Goal: Task Accomplishment & Management: Complete application form

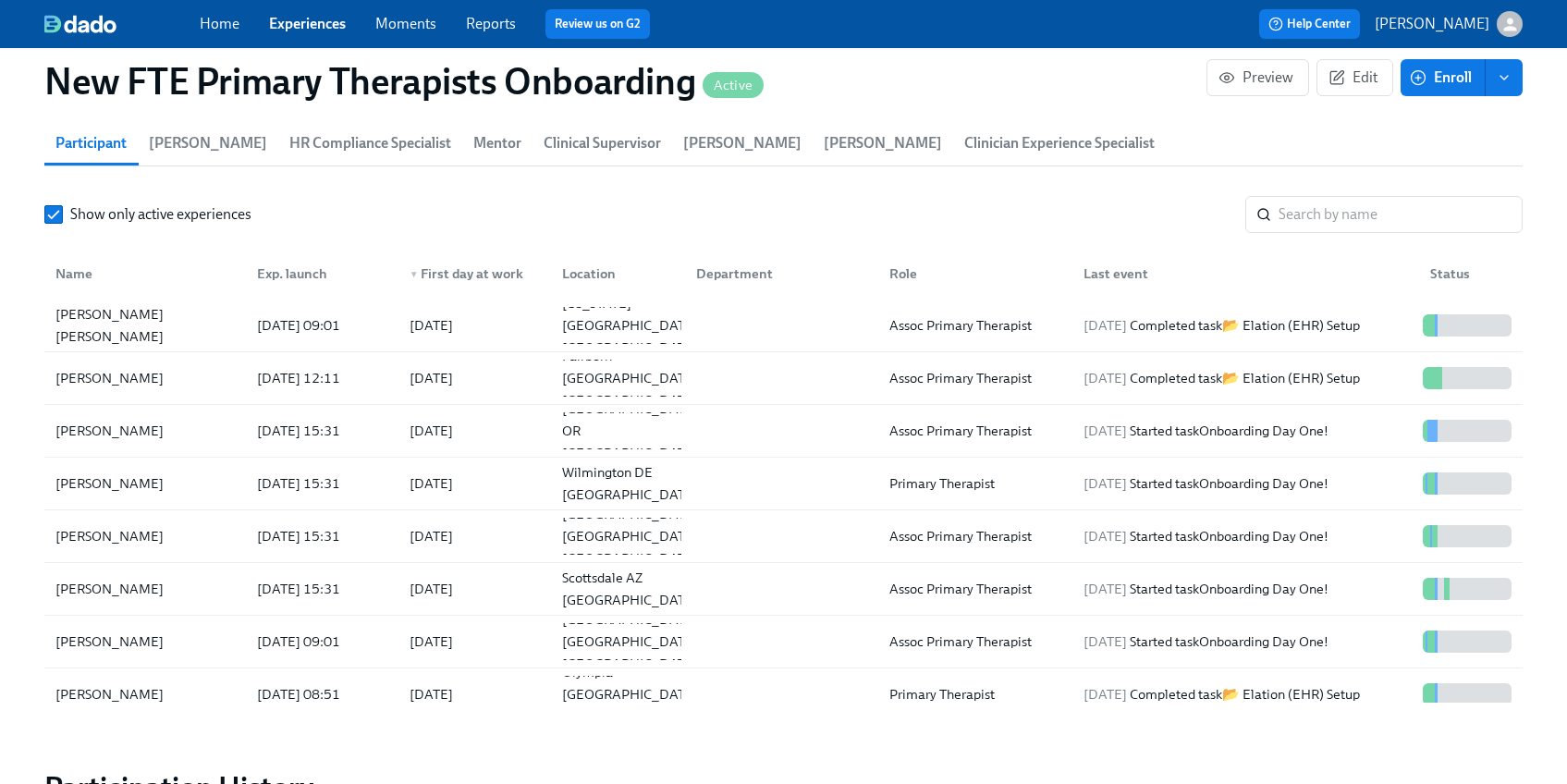
scroll to position [0, 1429]
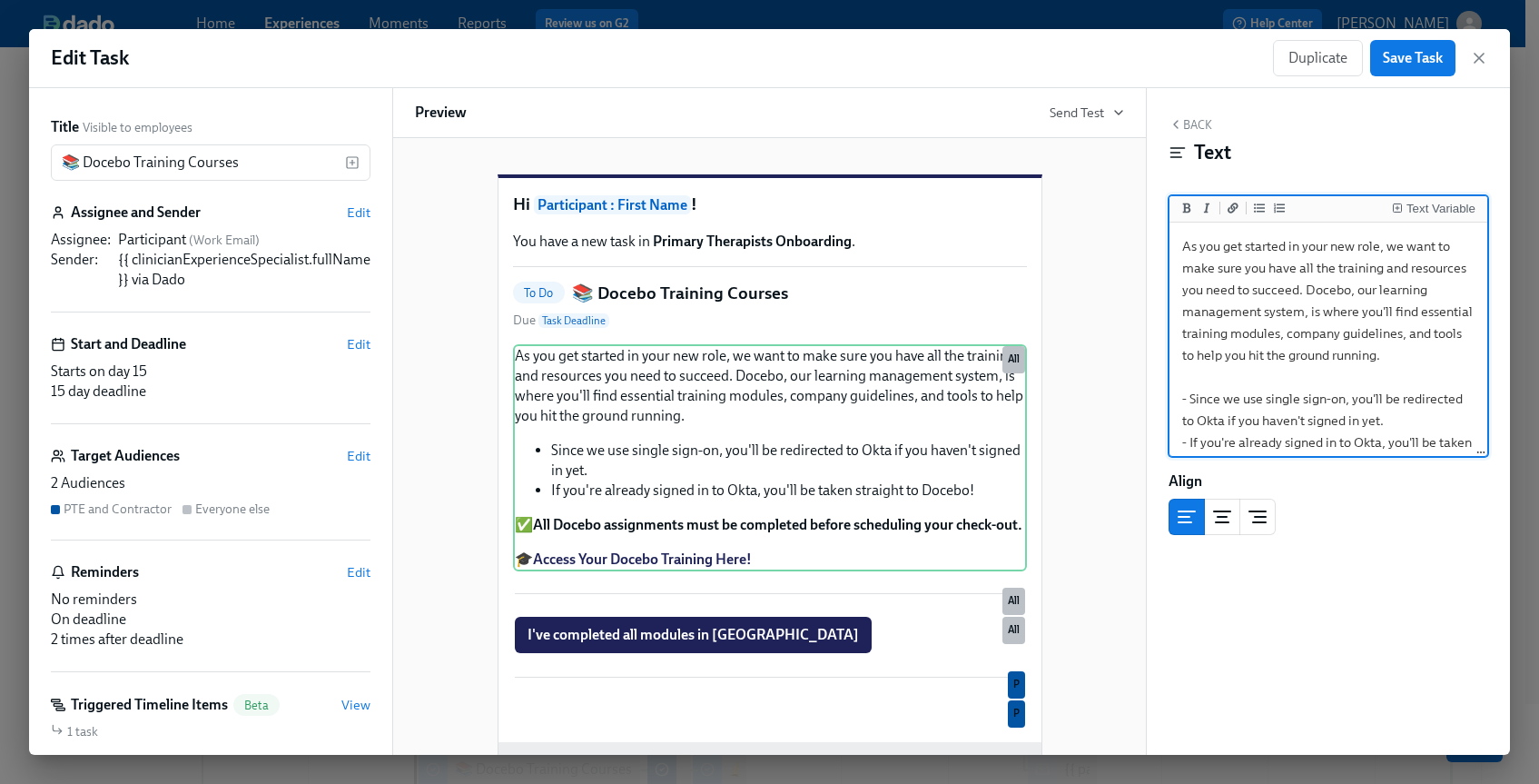
scroll to position [182, 0]
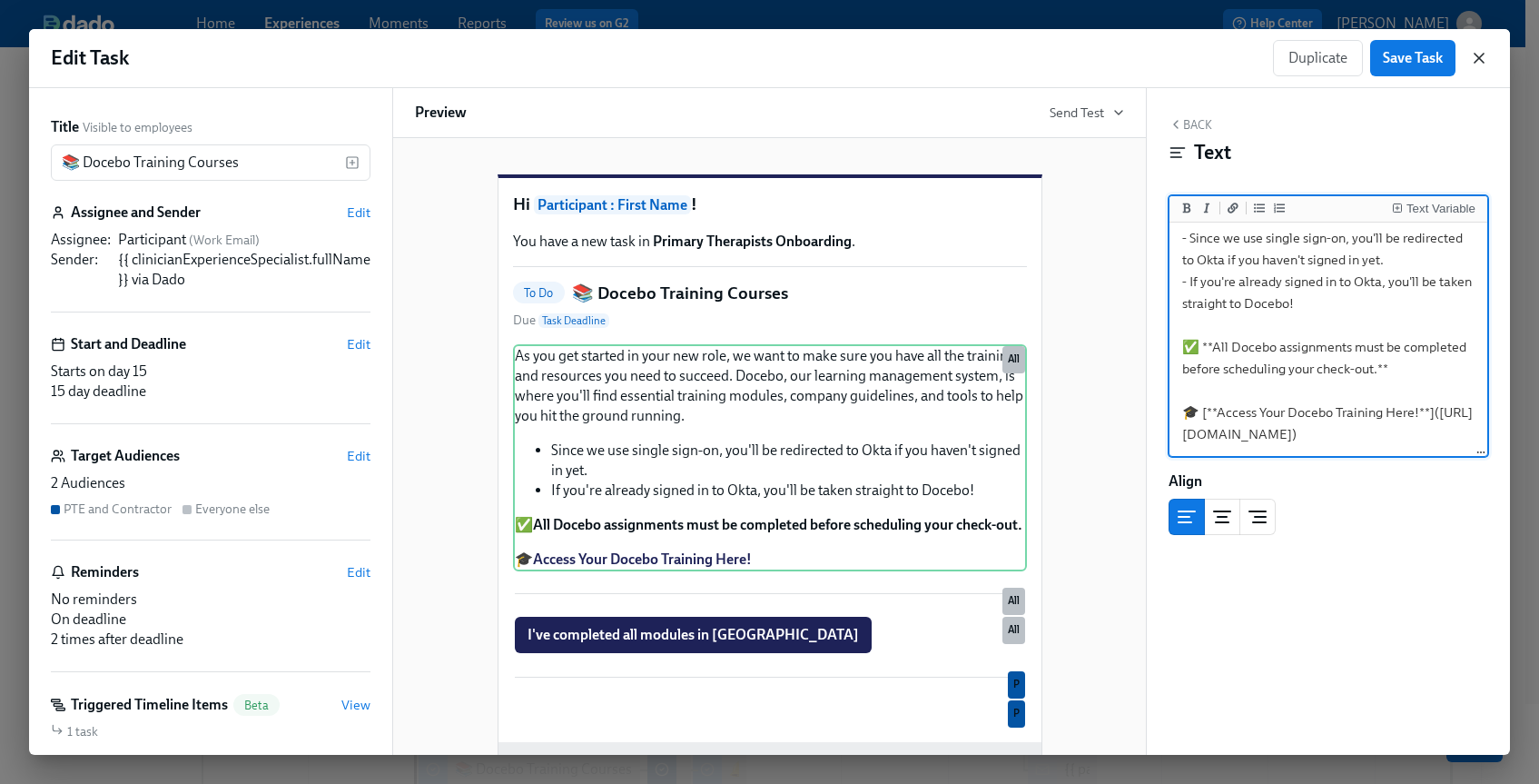
click at [1484, 55] on icon "button" at bounding box center [1479, 58] width 18 height 18
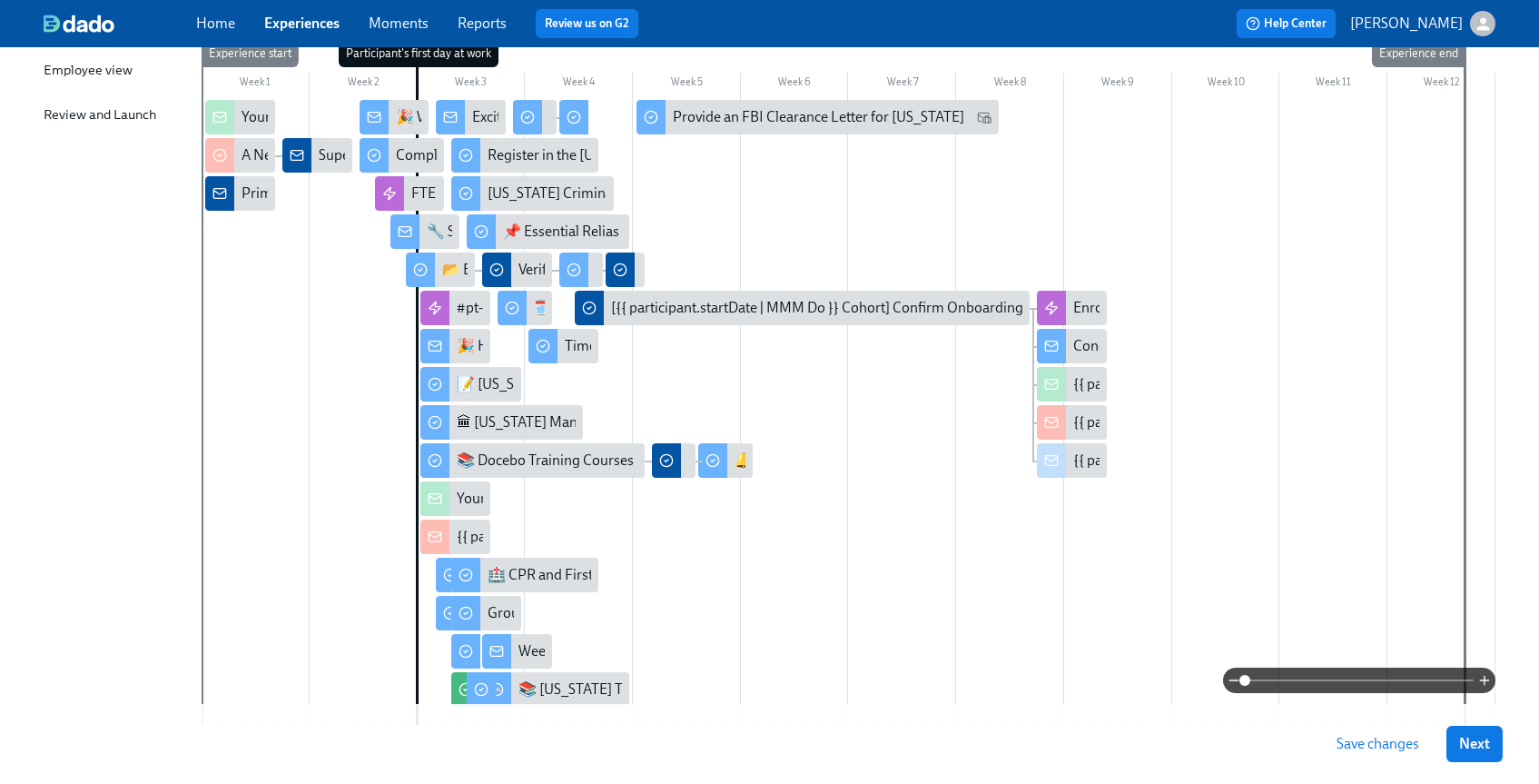
scroll to position [377, 0]
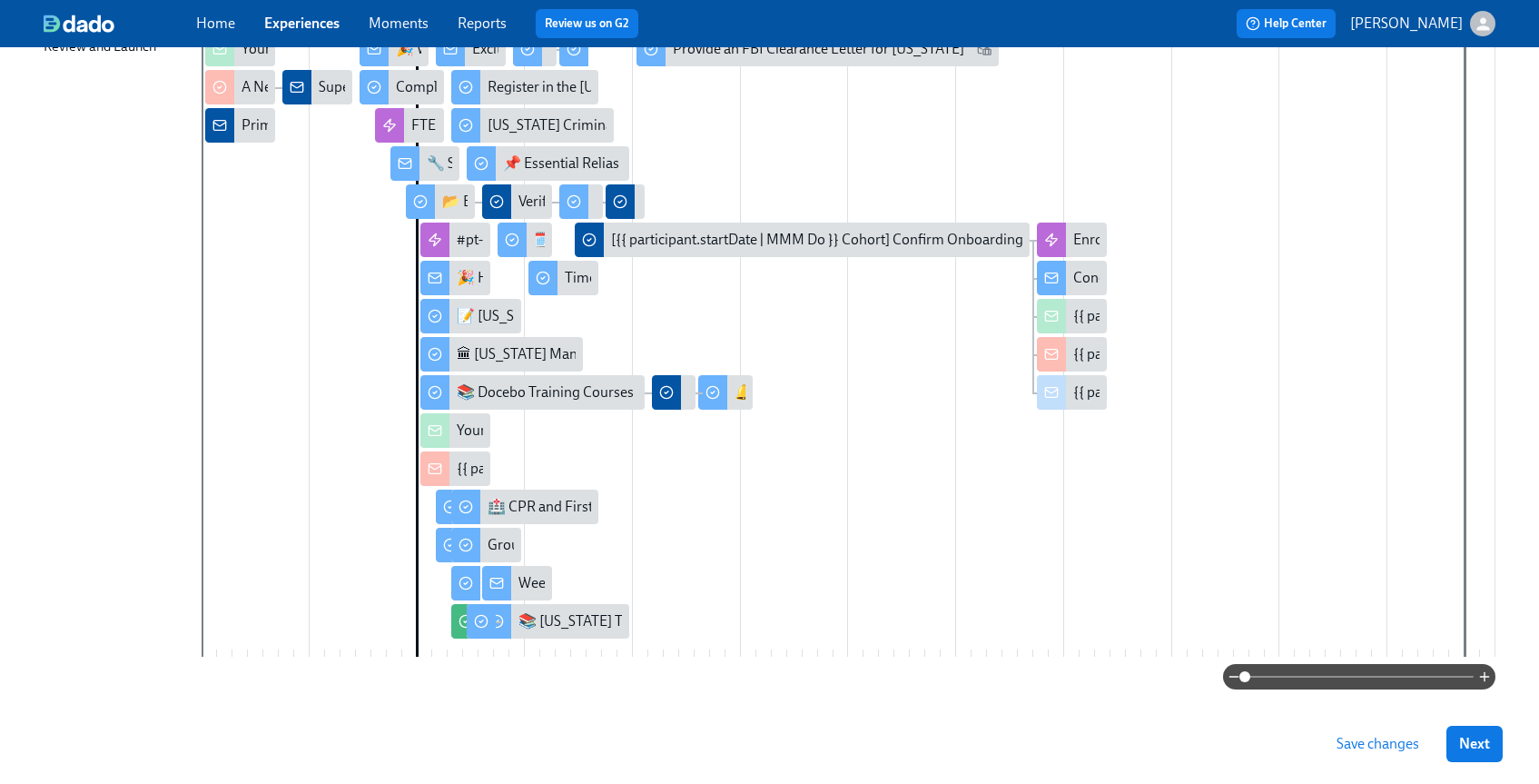
click at [293, 18] on link "Experiences" at bounding box center [302, 23] width 76 height 17
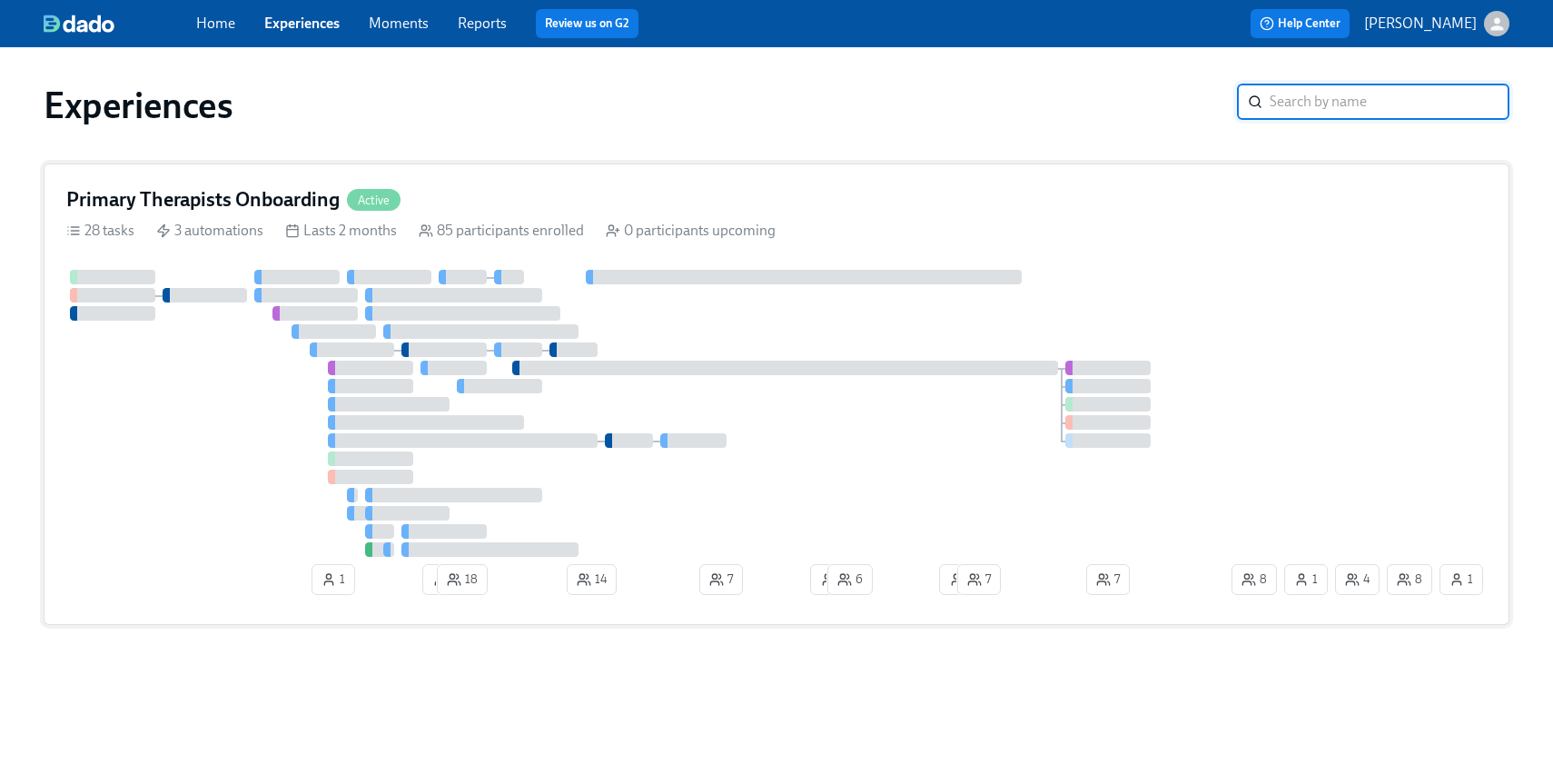
click at [804, 178] on div "Primary Therapists Onboarding Active 28 tasks 3 automations Lasts 2 months 85 p…" at bounding box center [776, 394] width 1466 height 461
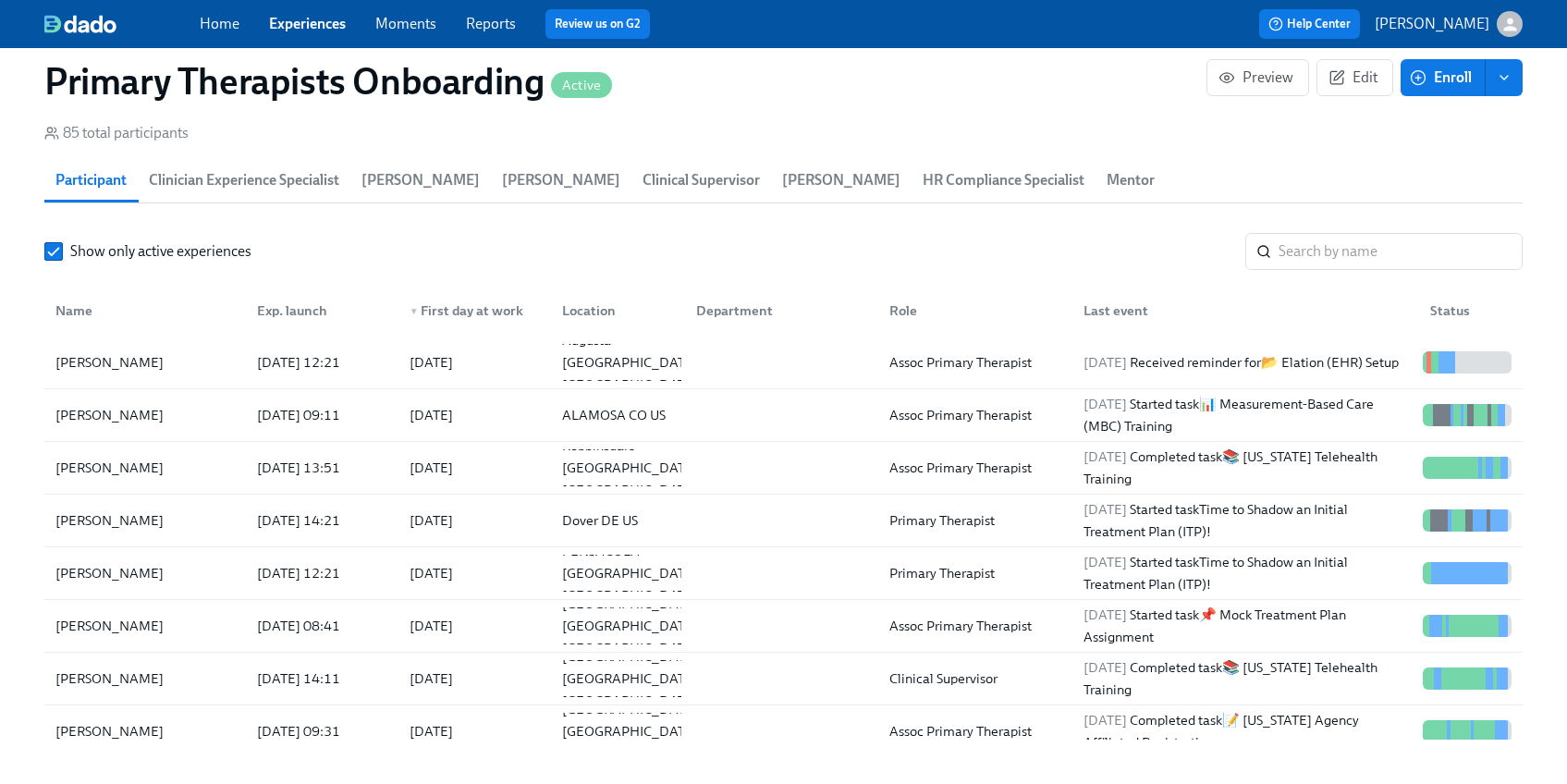
scroll to position [1900, 0]
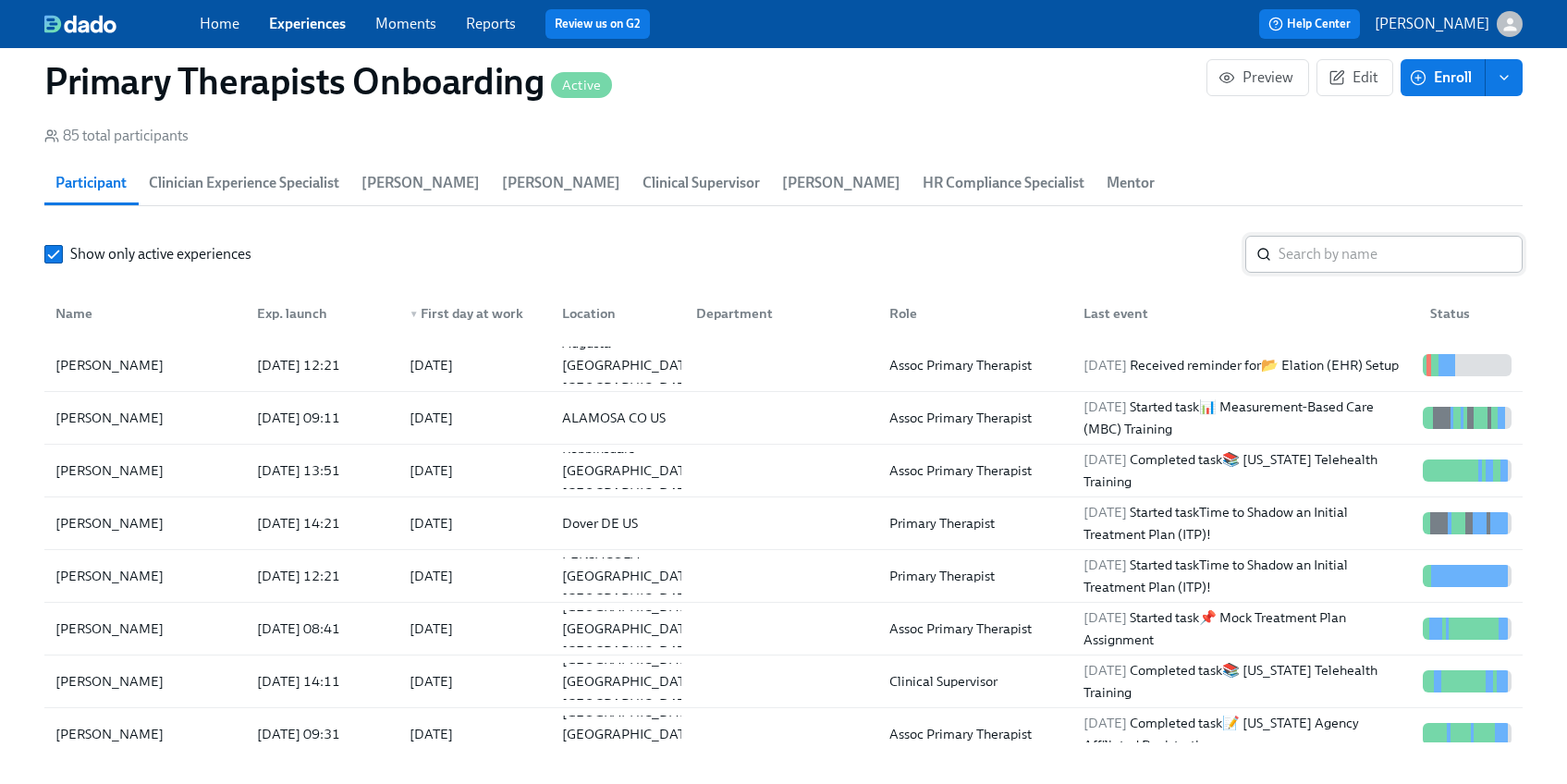
click at [1336, 254] on input "search" at bounding box center [1400, 253] width 244 height 36
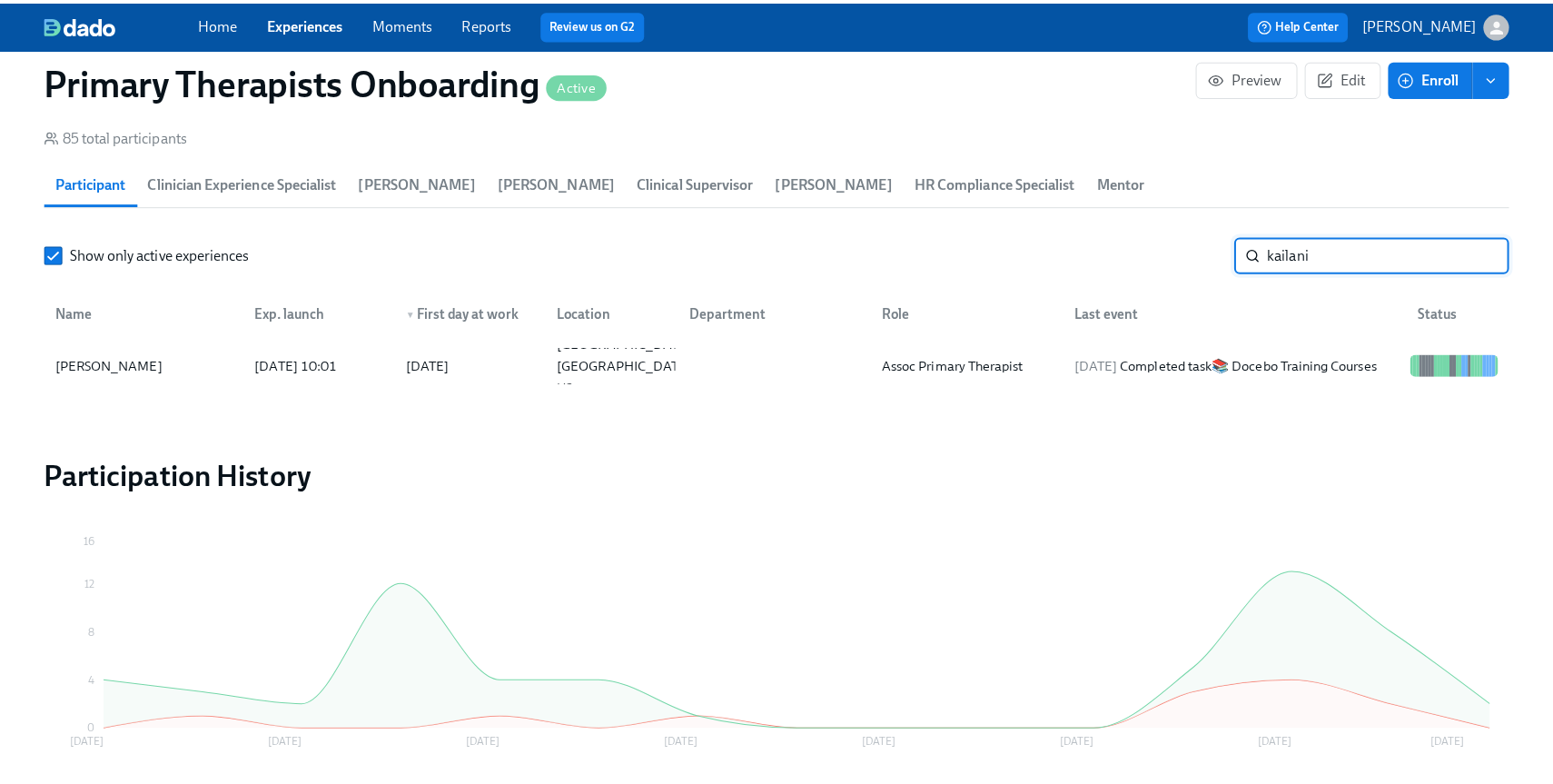
scroll to position [1864, 0]
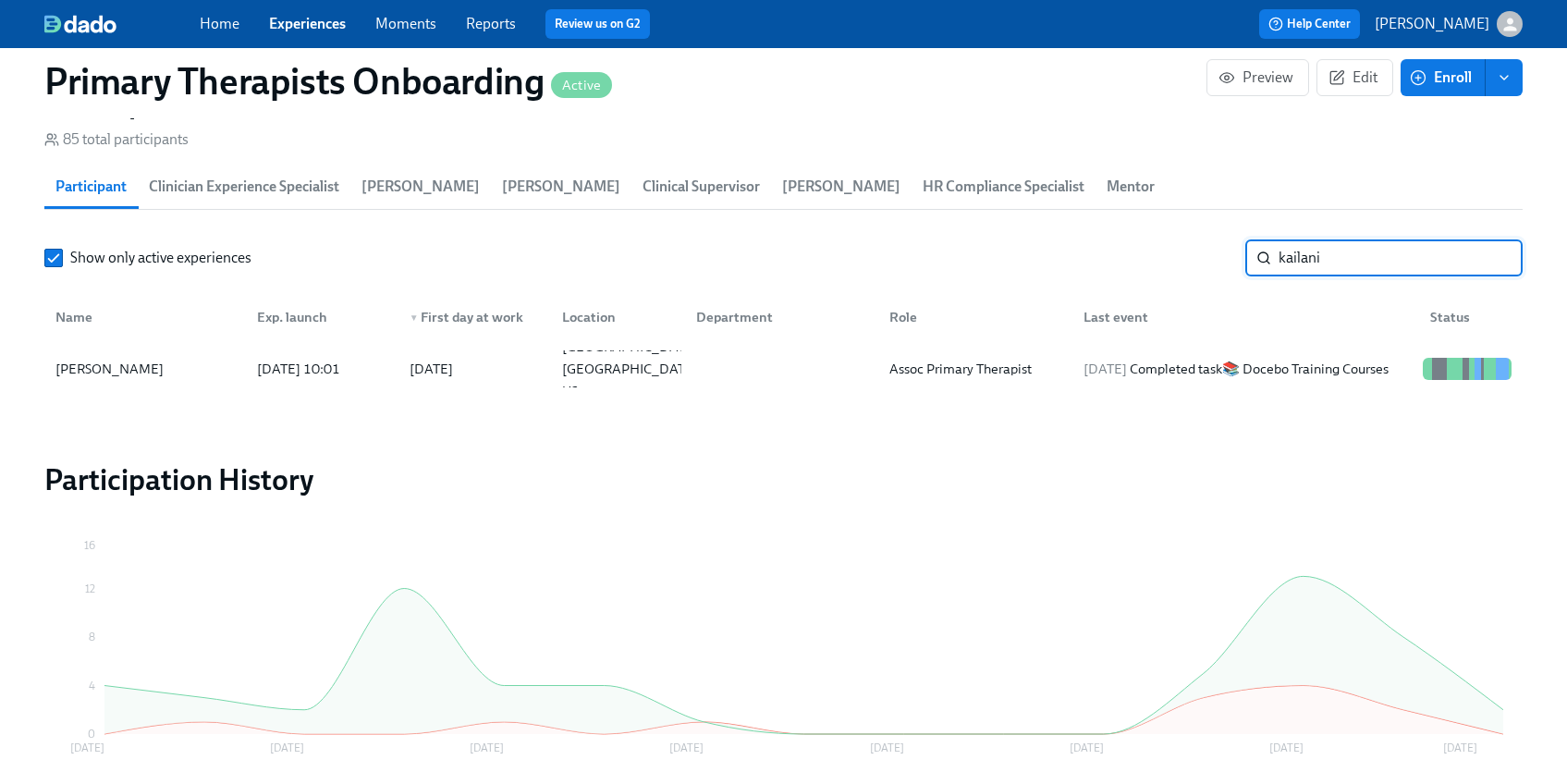
type input "kailani"
click at [202, 335] on div "Name Exp. launch ▼ First day at work Location Department Role Last event Status" at bounding box center [784, 314] width 1478 height 59
click at [181, 360] on div "Kailani Norwell" at bounding box center [145, 368] width 194 height 36
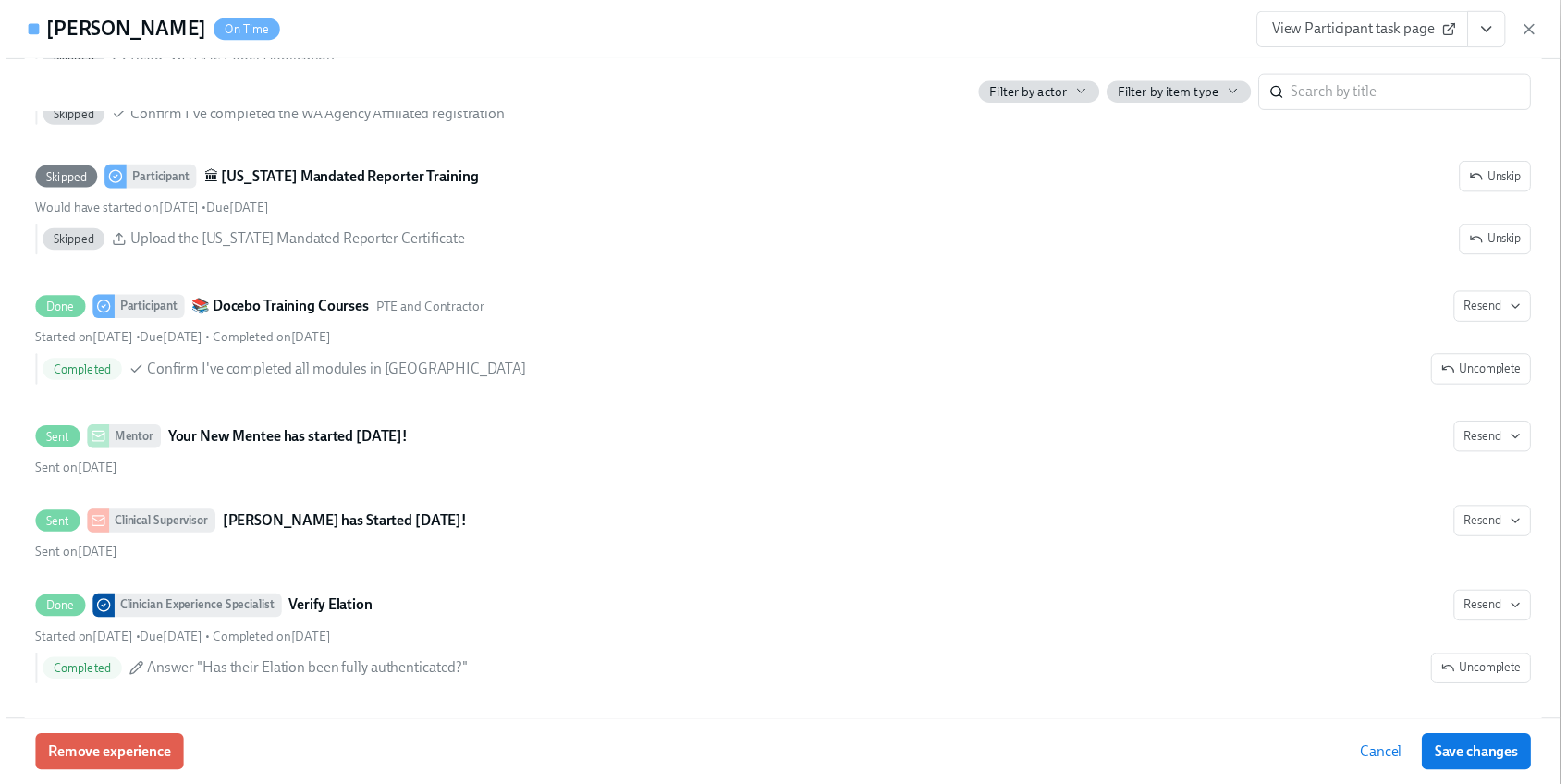
scroll to position [2342, 0]
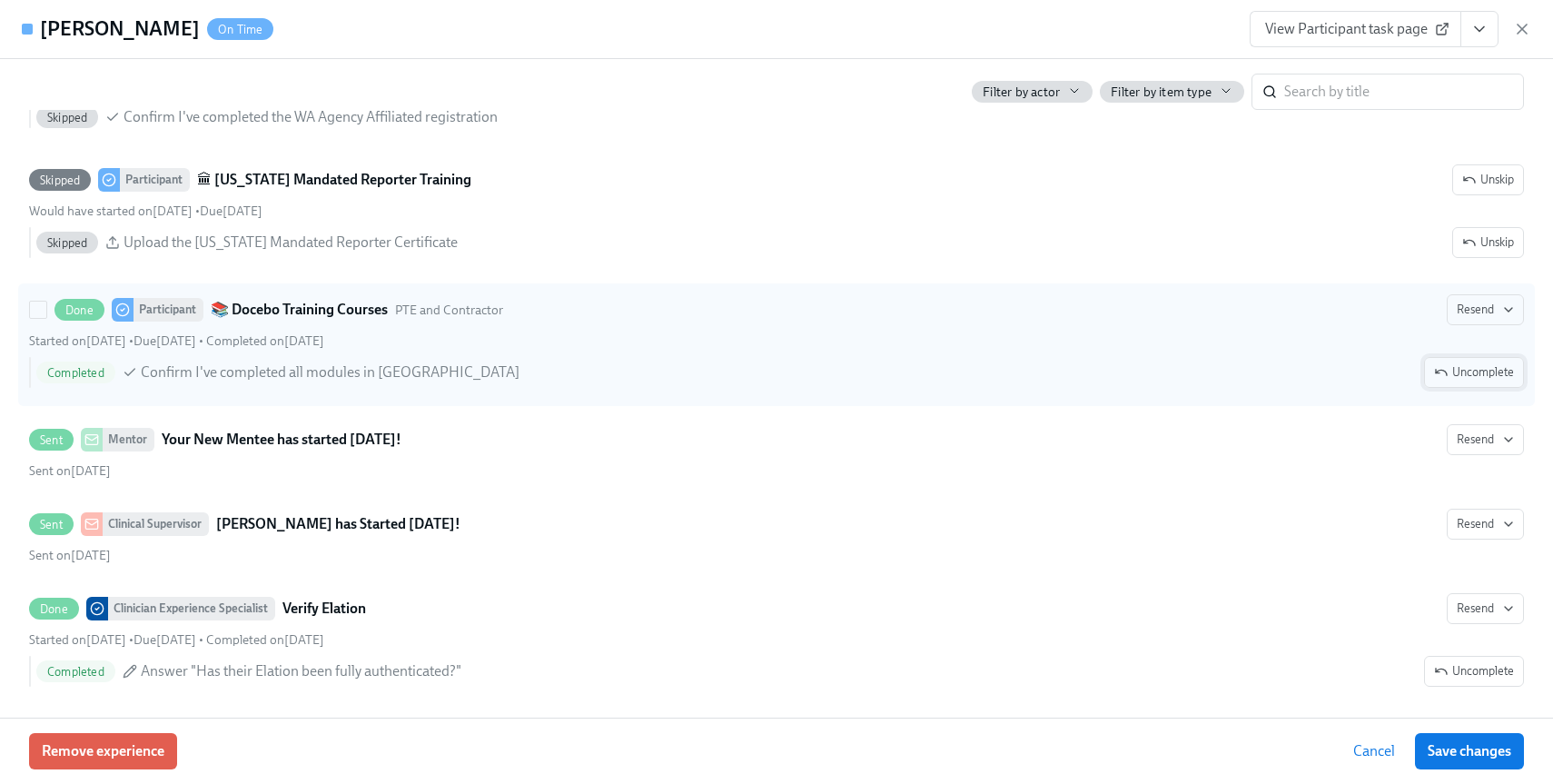
click at [1485, 378] on span "Uncomplete" at bounding box center [1474, 372] width 79 height 18
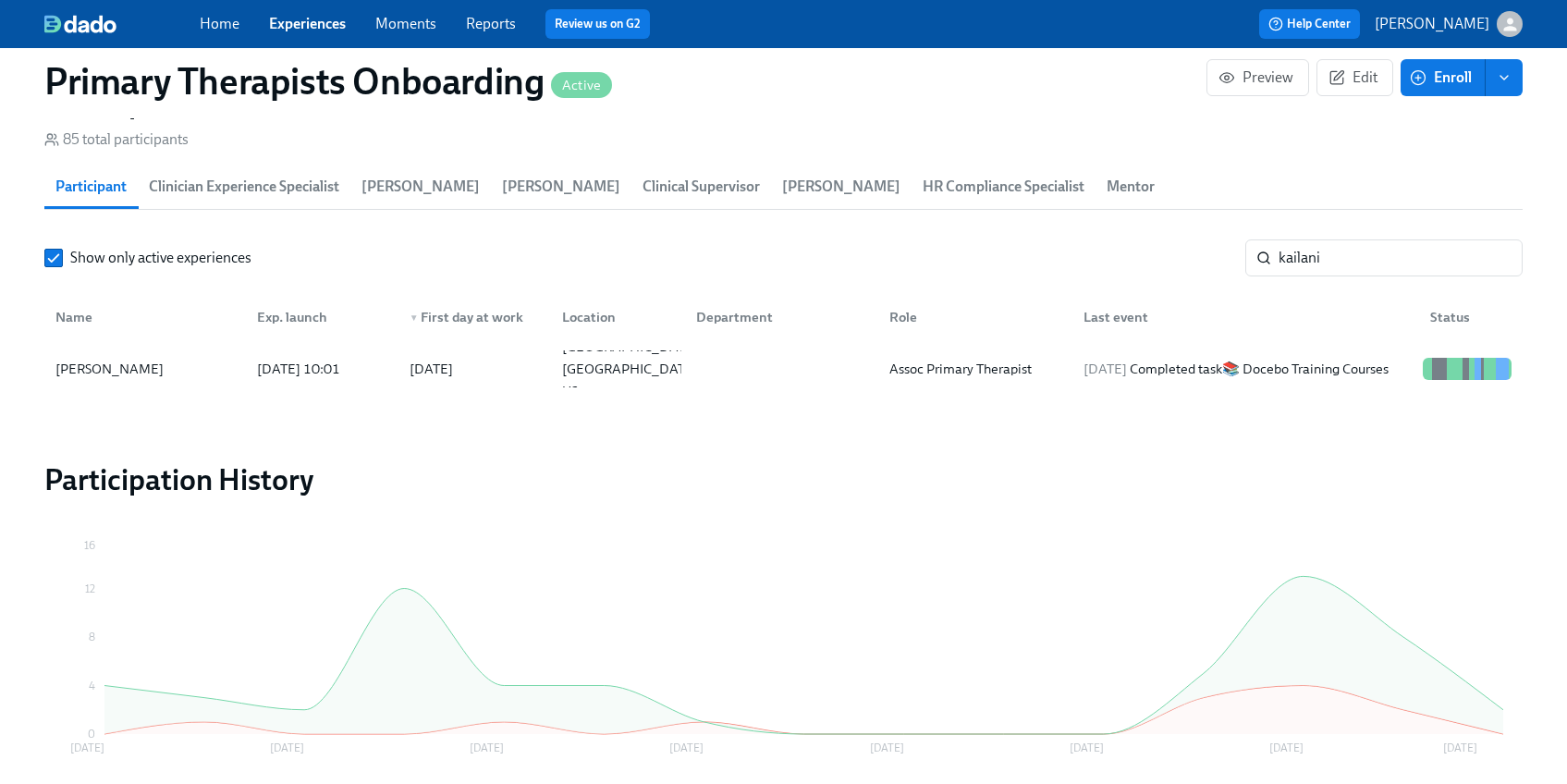
scroll to position [0, 23928]
click at [1339, 262] on input "kailani" at bounding box center [1400, 257] width 244 height 36
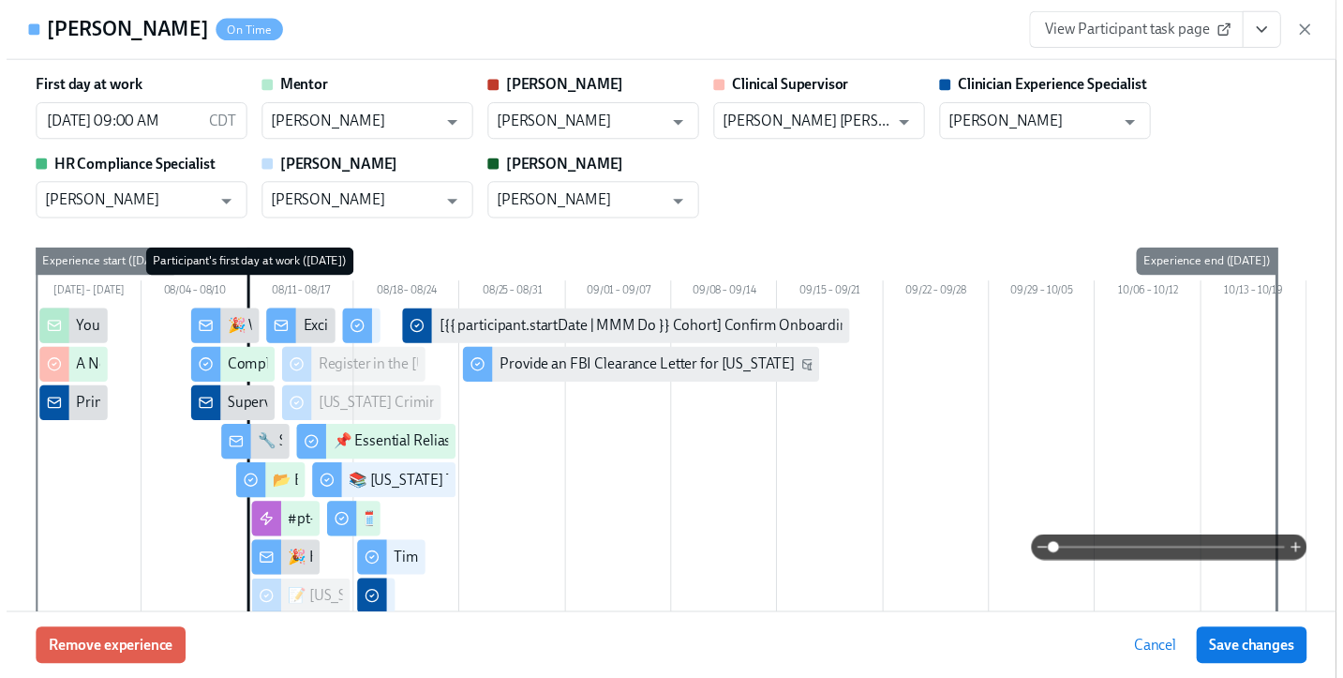
scroll to position [5433, 0]
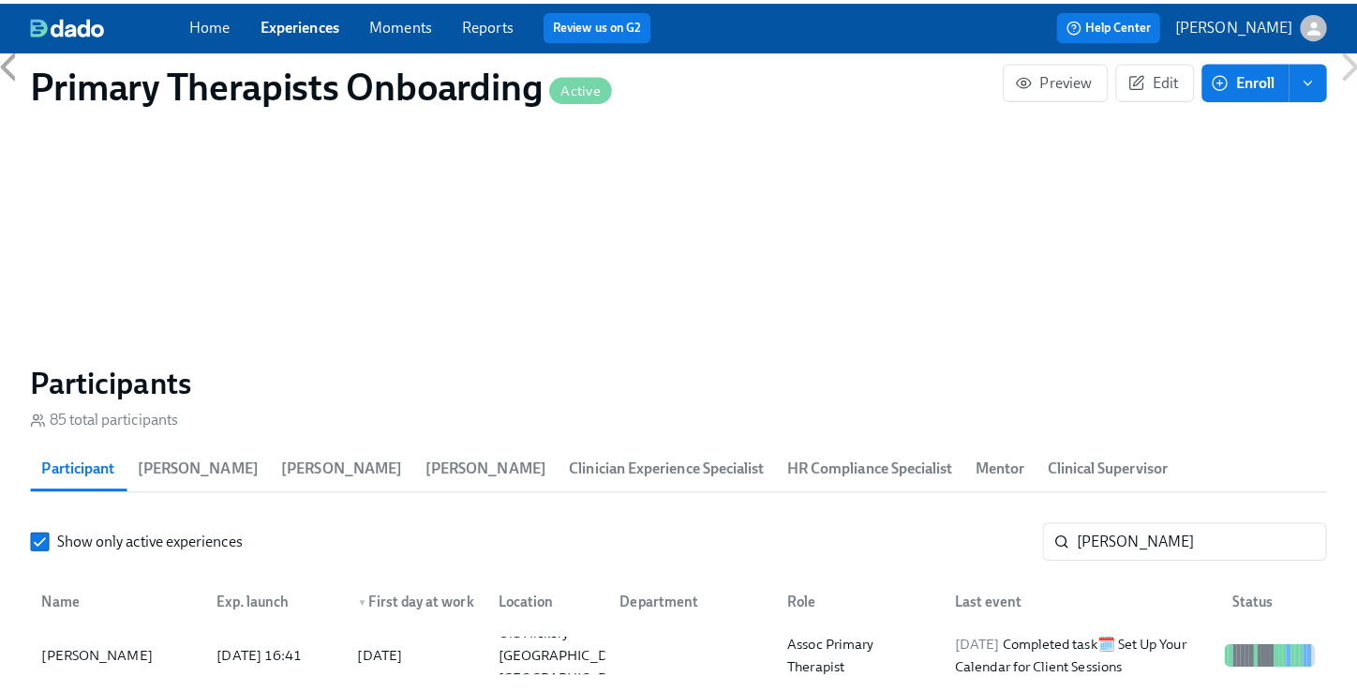
scroll to position [0, 24450]
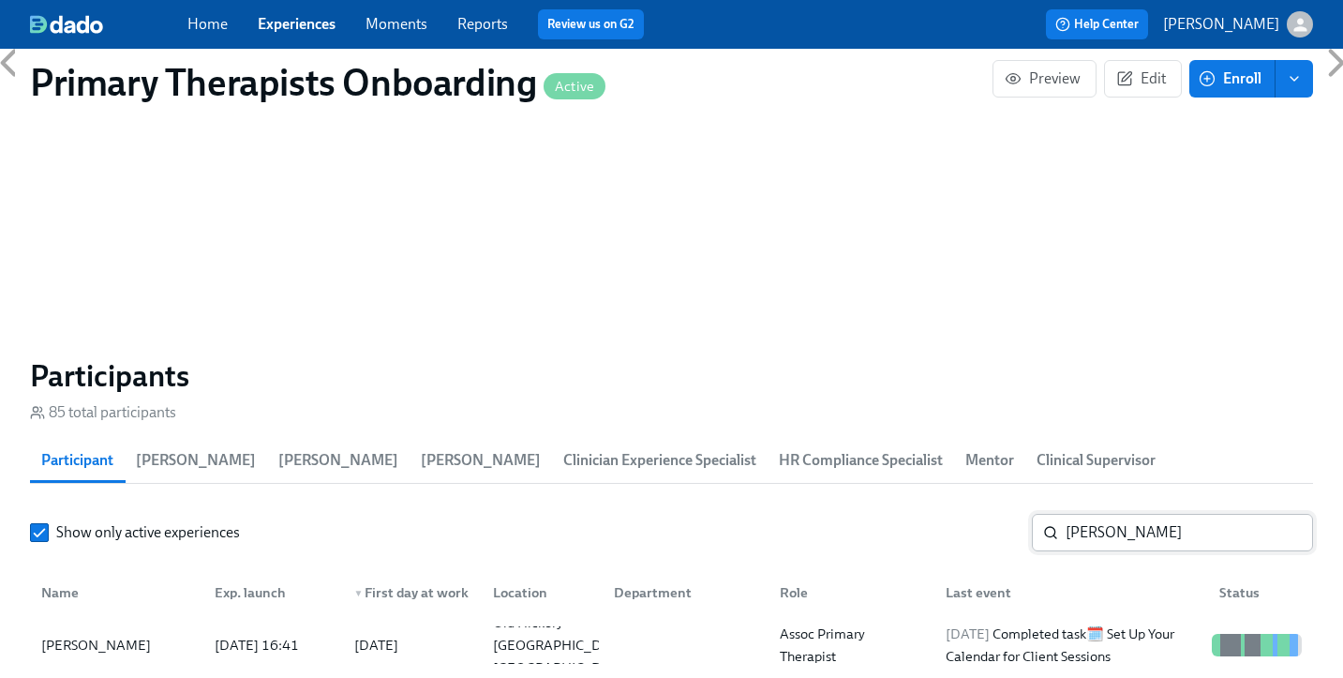
click at [1136, 514] on input "James b" at bounding box center [1188, 532] width 247 height 37
type input "J"
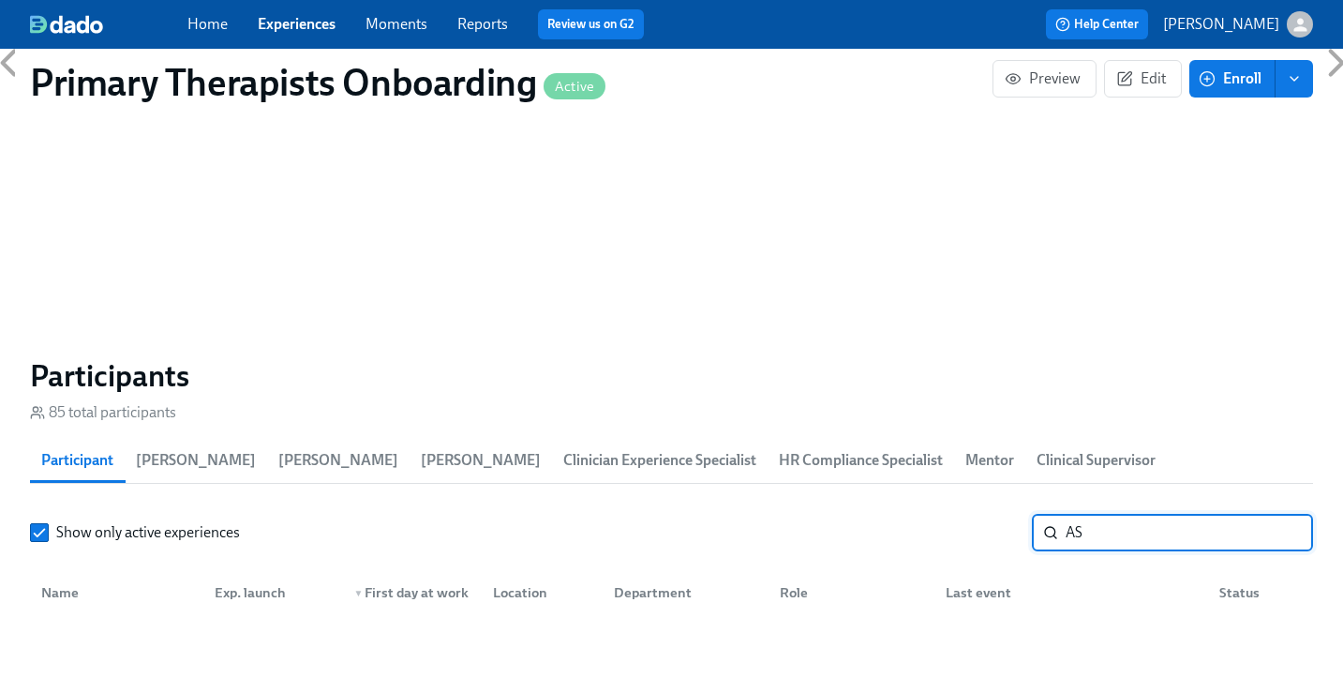
type input "A"
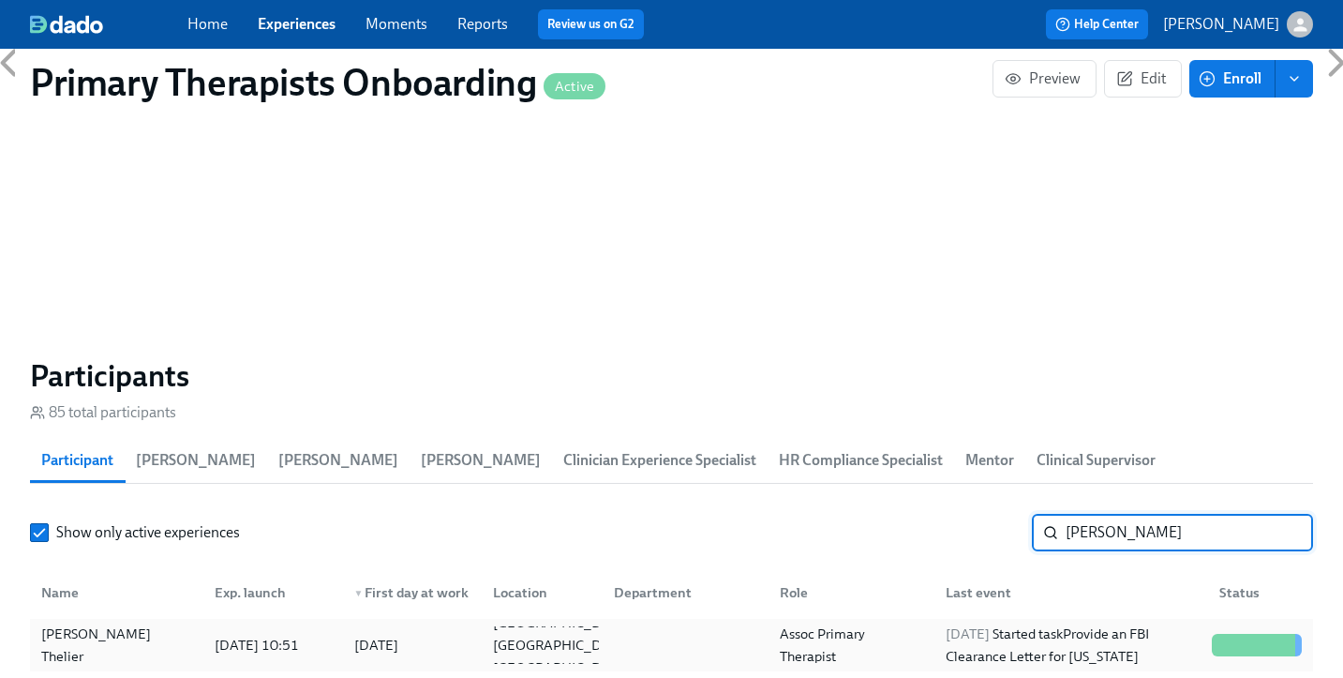
type input "sara fol"
click at [135, 622] on div "Sara Folsom Thelier" at bounding box center [117, 644] width 166 height 45
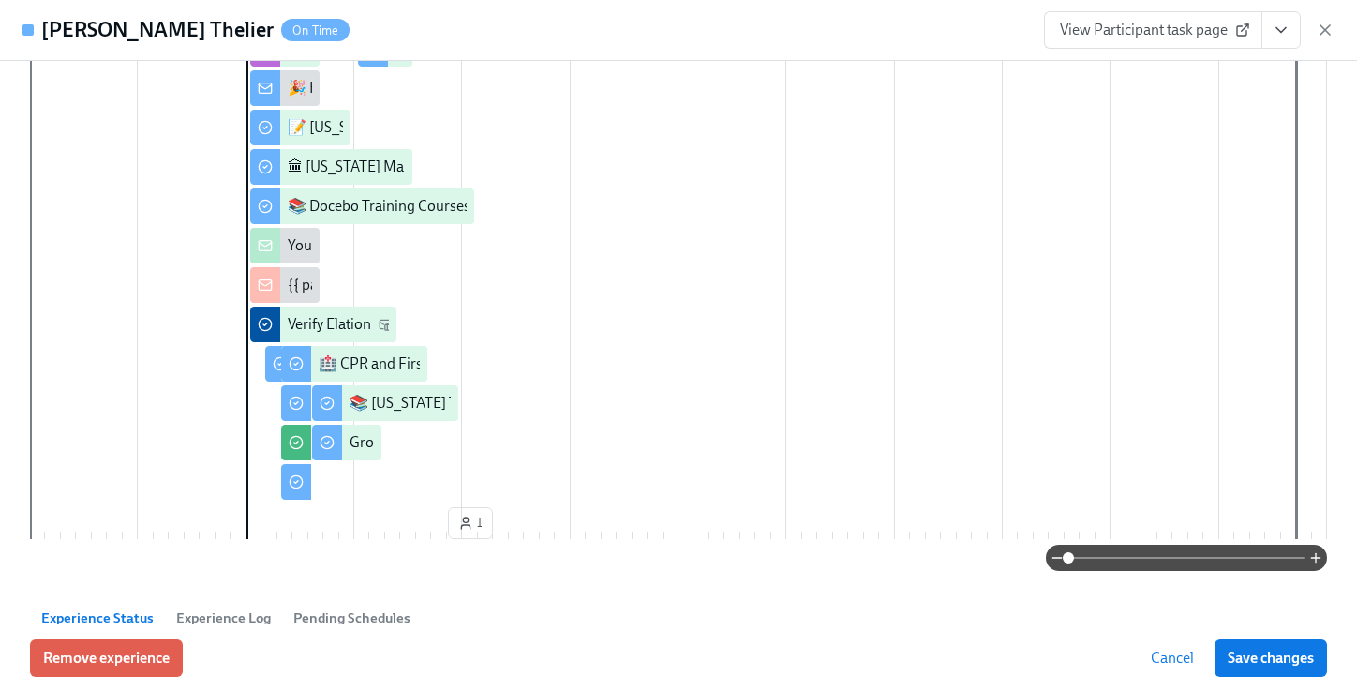
scroll to position [507, 0]
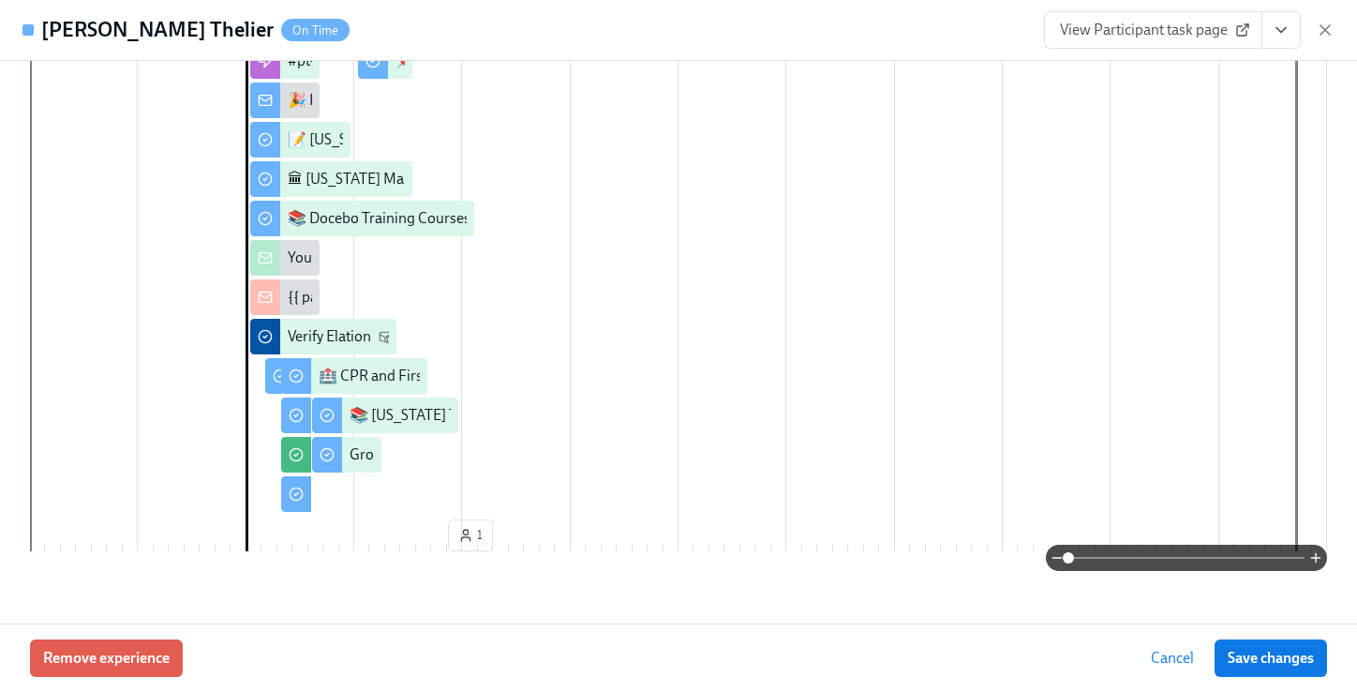
click at [1286, 28] on icon "View task page" at bounding box center [1280, 30] width 9 height 5
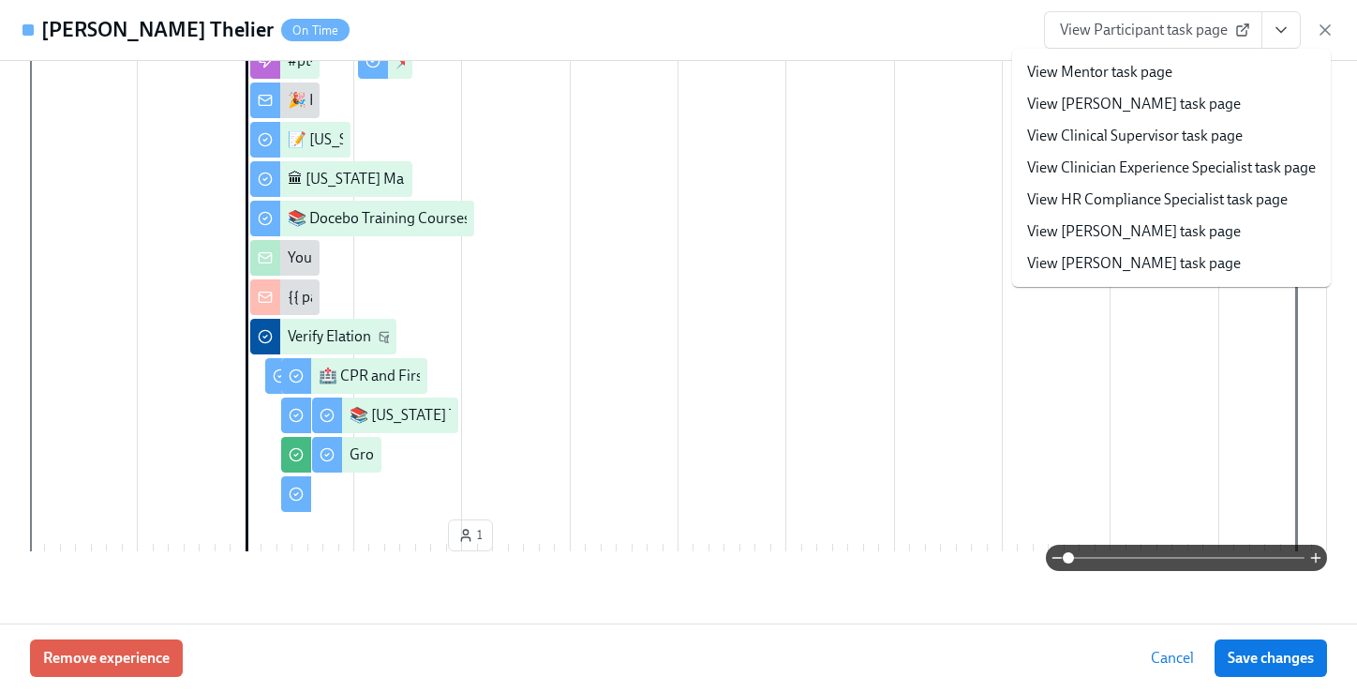
click at [1191, 175] on link "View Clinician Experience Specialist task page" at bounding box center [1171, 167] width 289 height 21
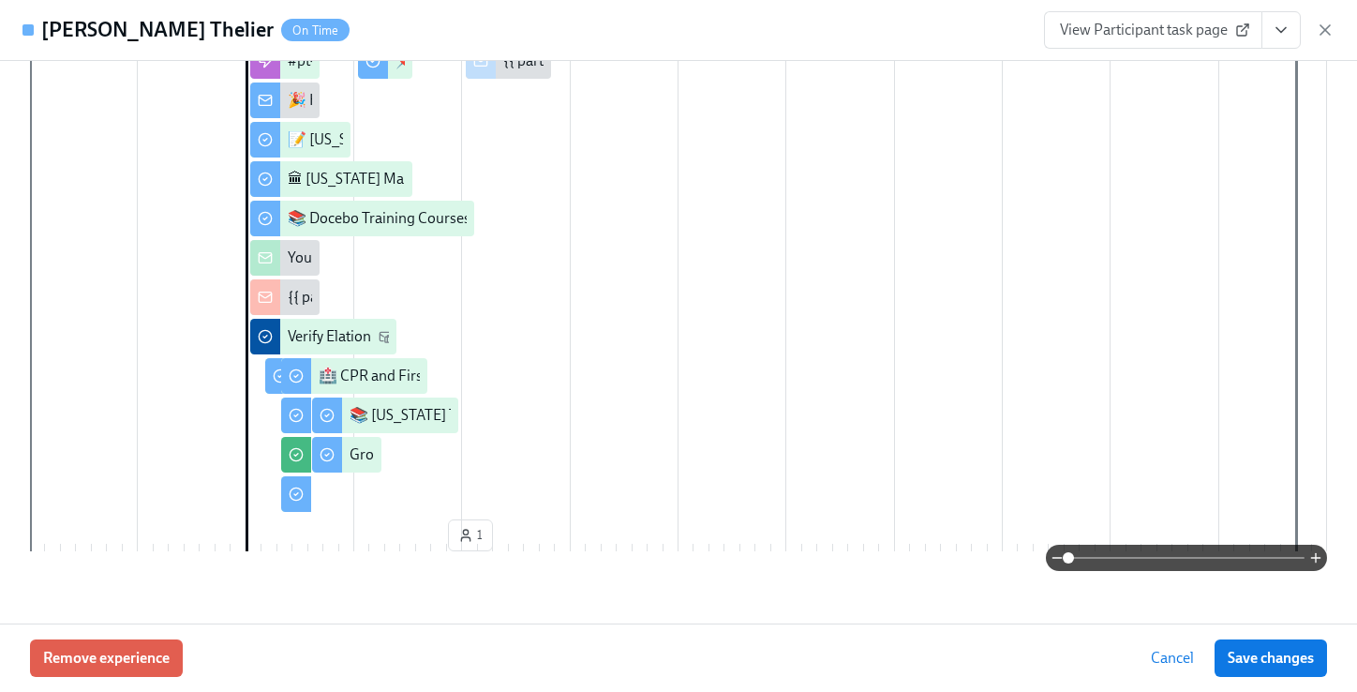
scroll to position [0, 24465]
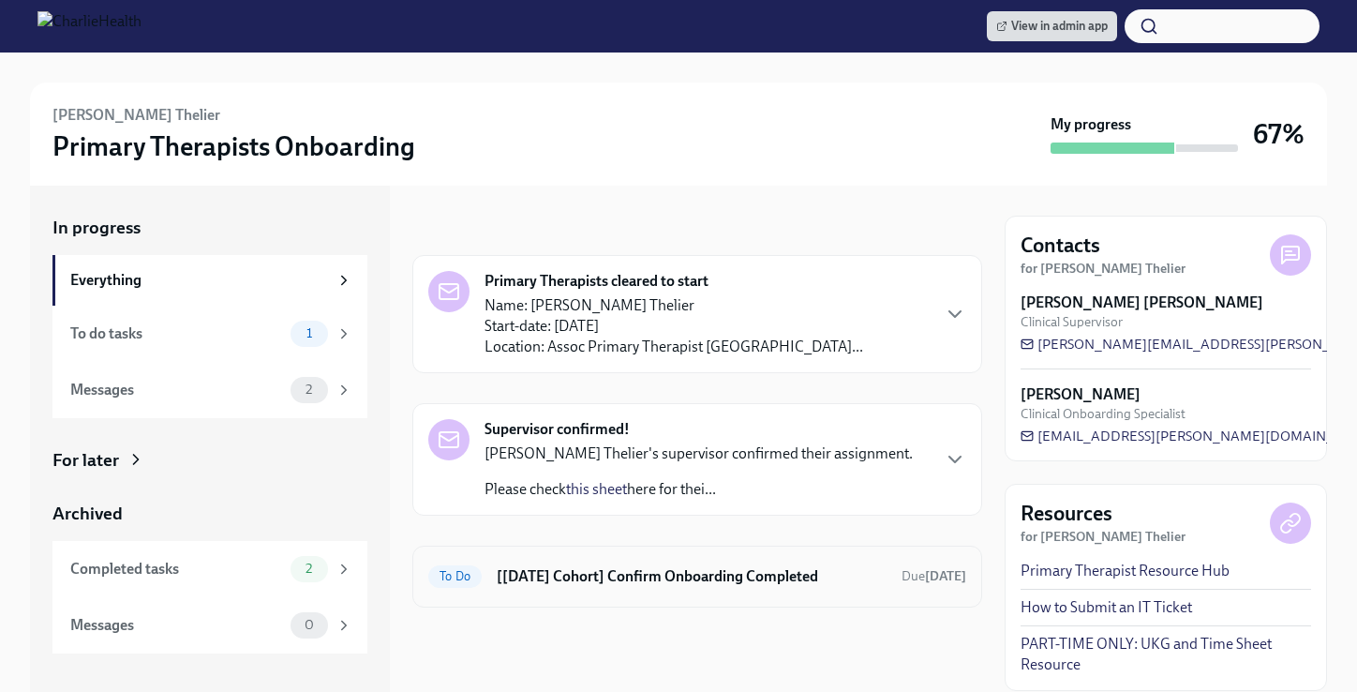
click at [729, 584] on h6 "[[DATE] Cohort] Confirm Onboarding Completed" at bounding box center [692, 576] width 390 height 21
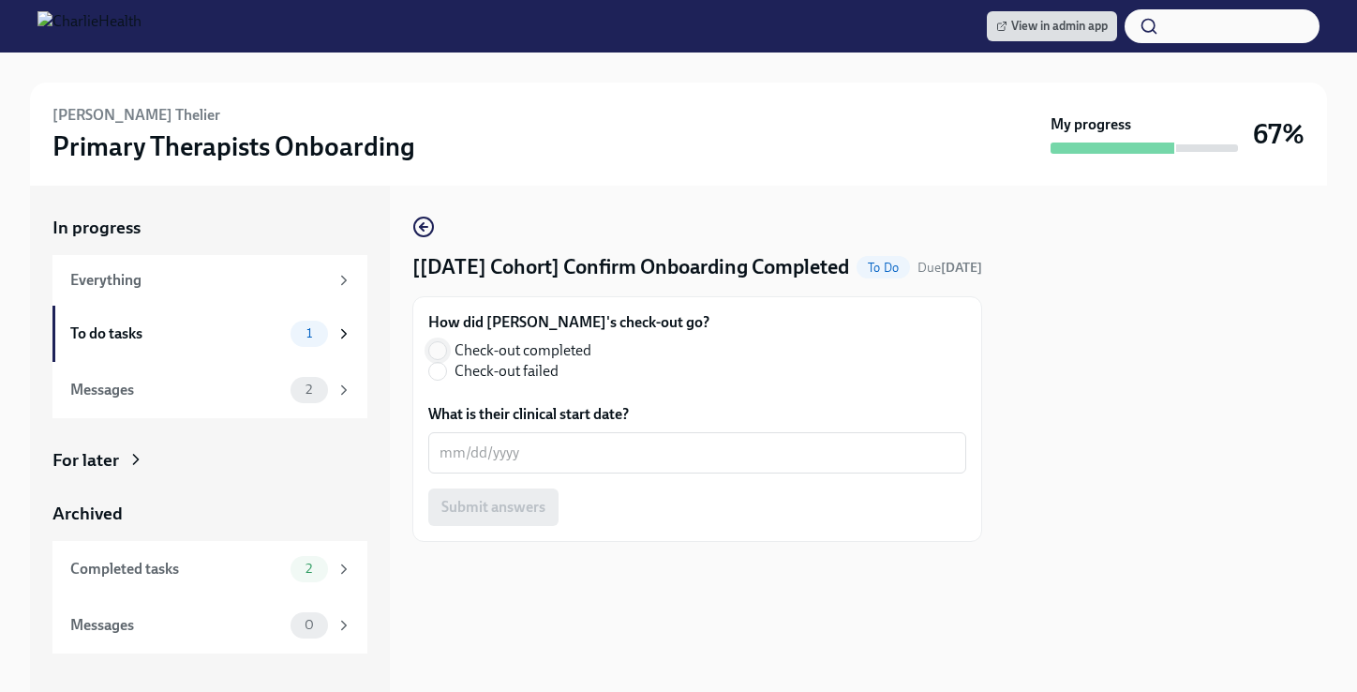
click at [438, 359] on input "Check-out completed" at bounding box center [437, 350] width 17 height 17
radio input "true"
click at [489, 467] on div "x ​" at bounding box center [697, 452] width 538 height 41
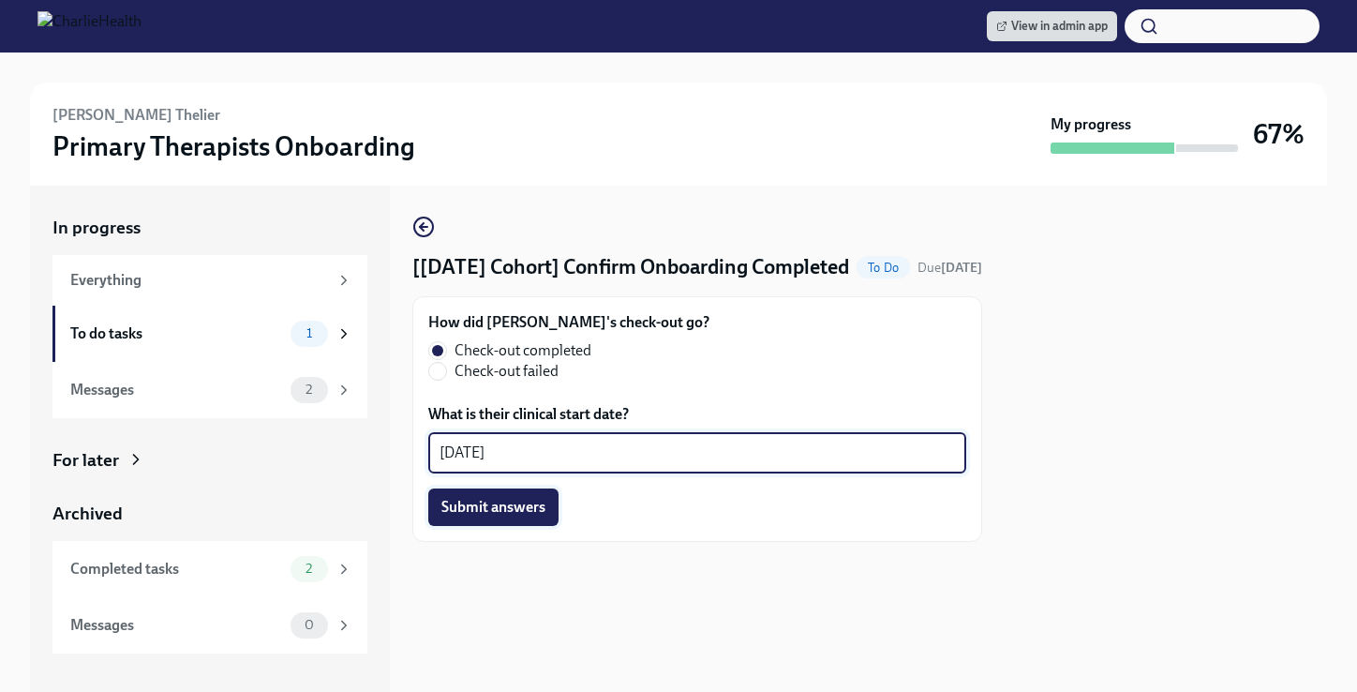
type textarea "08/18/2025"
click at [474, 516] on span "Submit answers" at bounding box center [493, 507] width 104 height 19
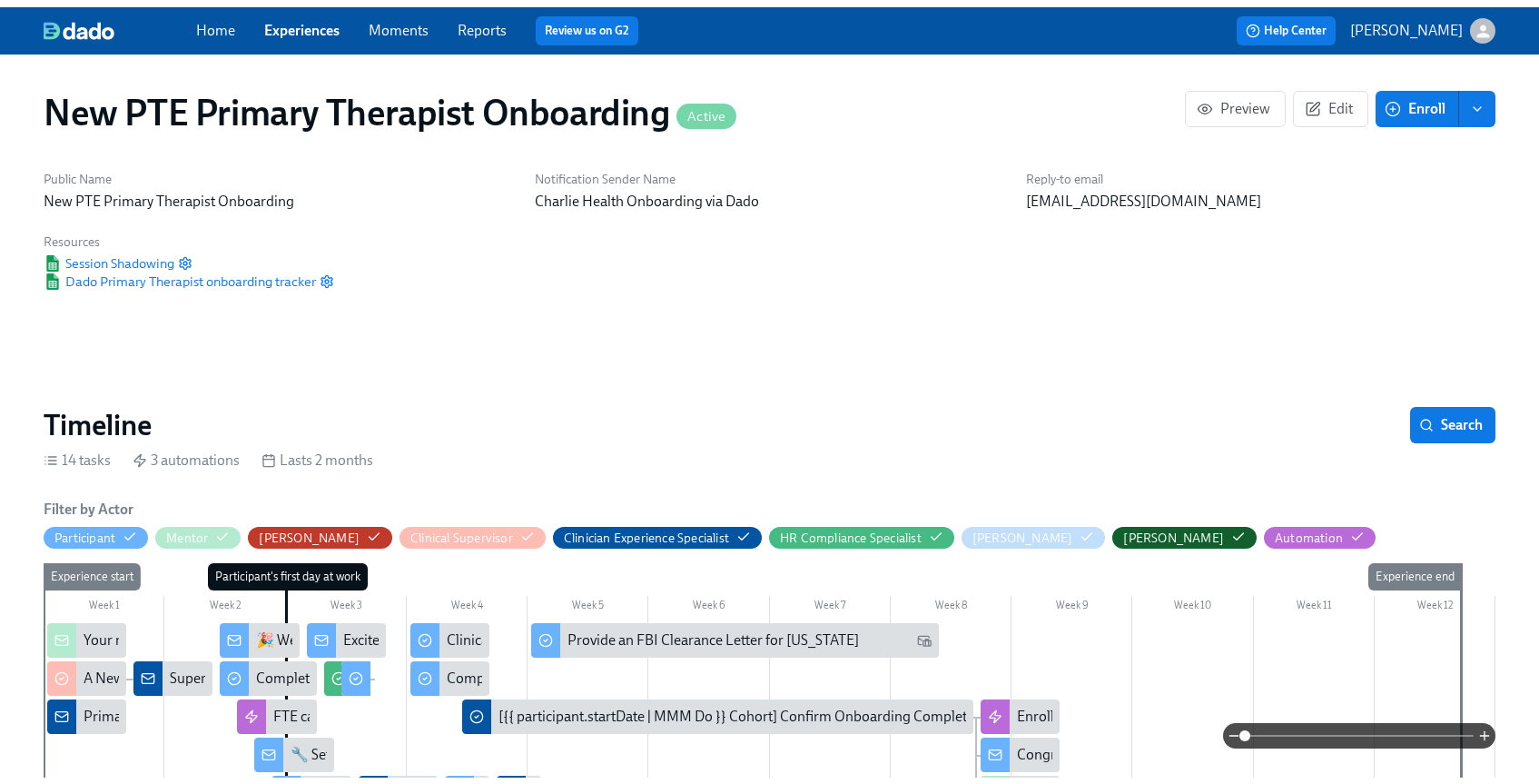
scroll to position [0, 2264]
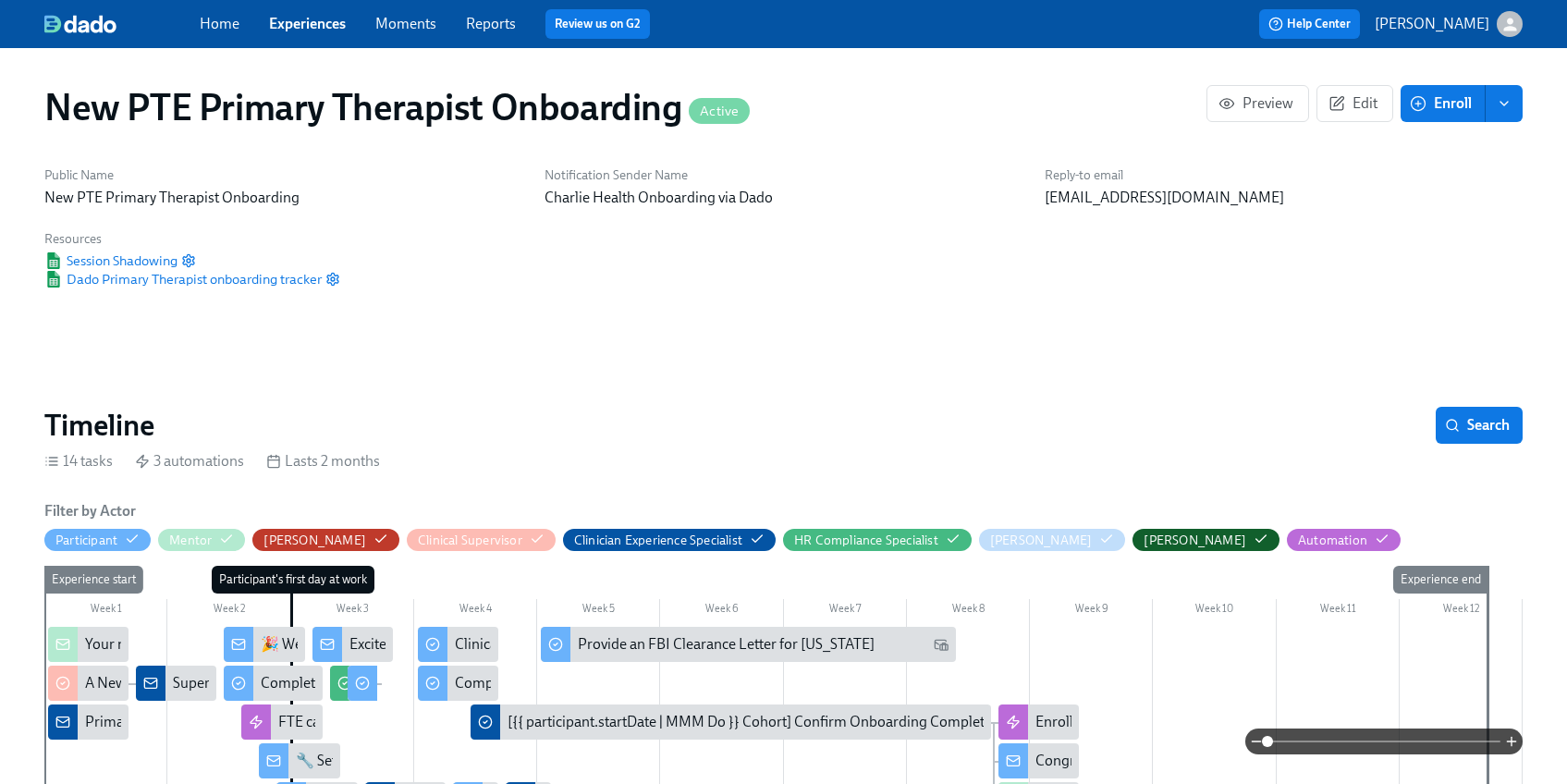
click at [326, 17] on link "Experiences" at bounding box center [308, 24] width 77 height 18
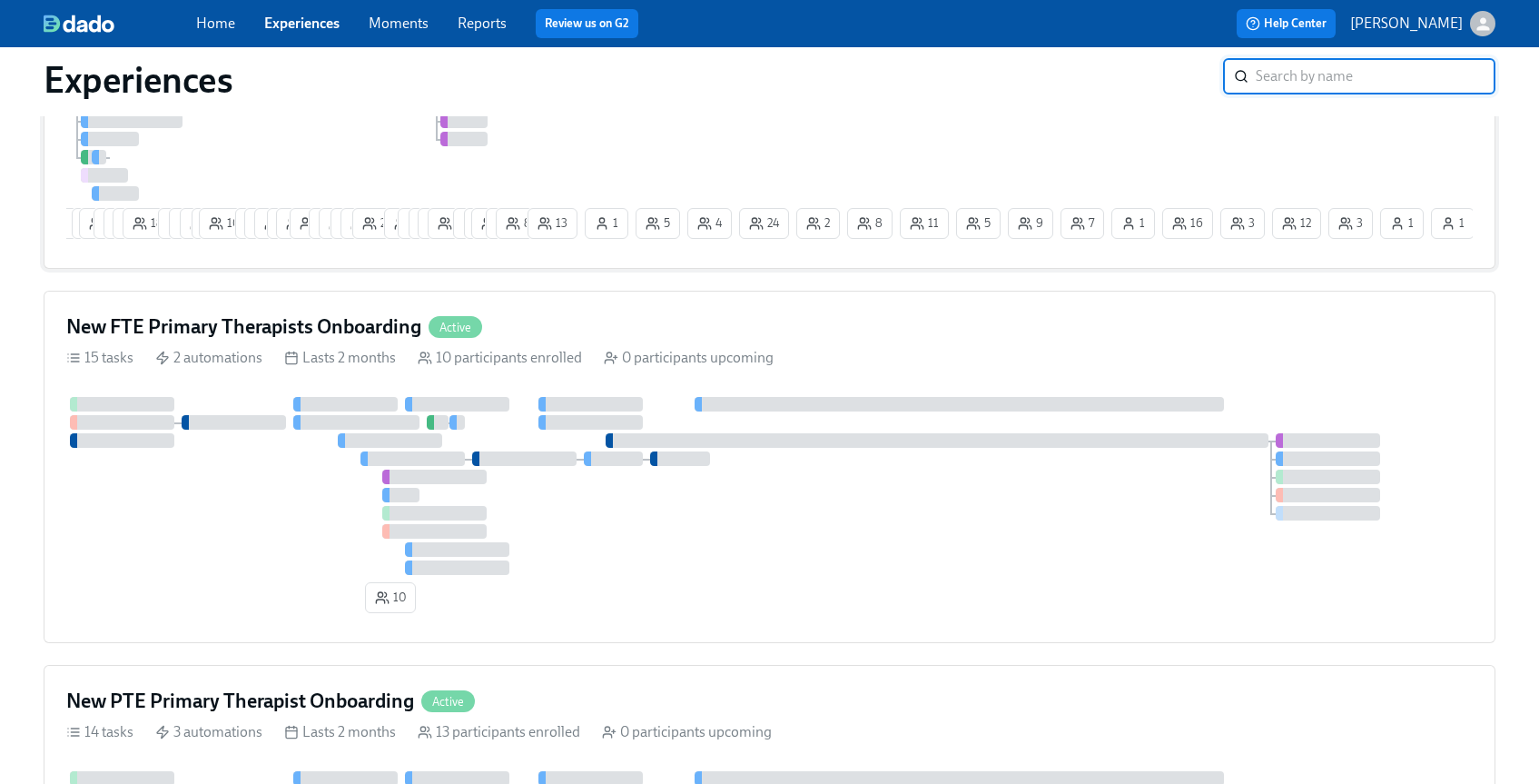
scroll to position [316, 0]
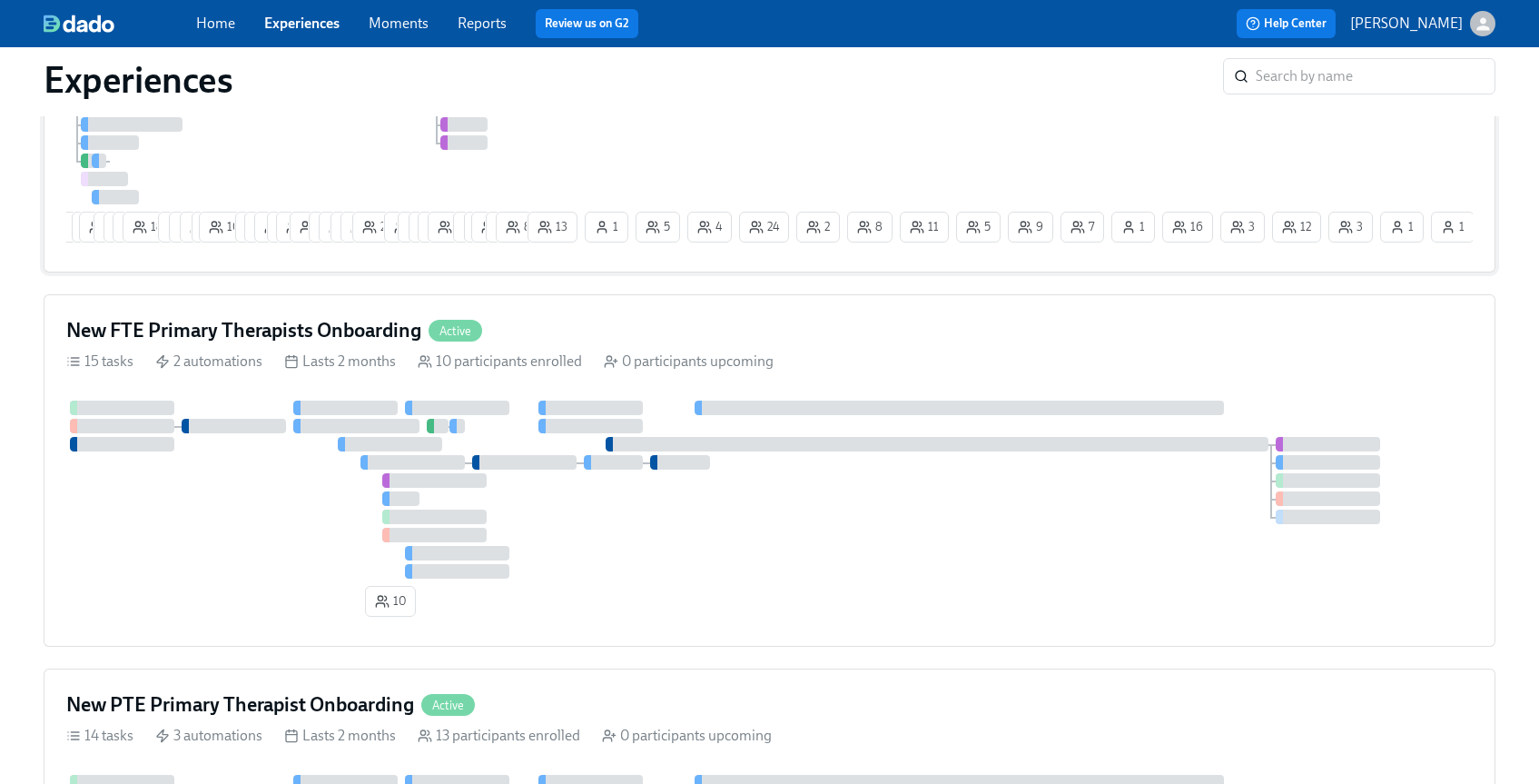
click at [805, 344] on div "New FTE Primary Therapists Onboarding Active" at bounding box center [770, 330] width 1407 height 27
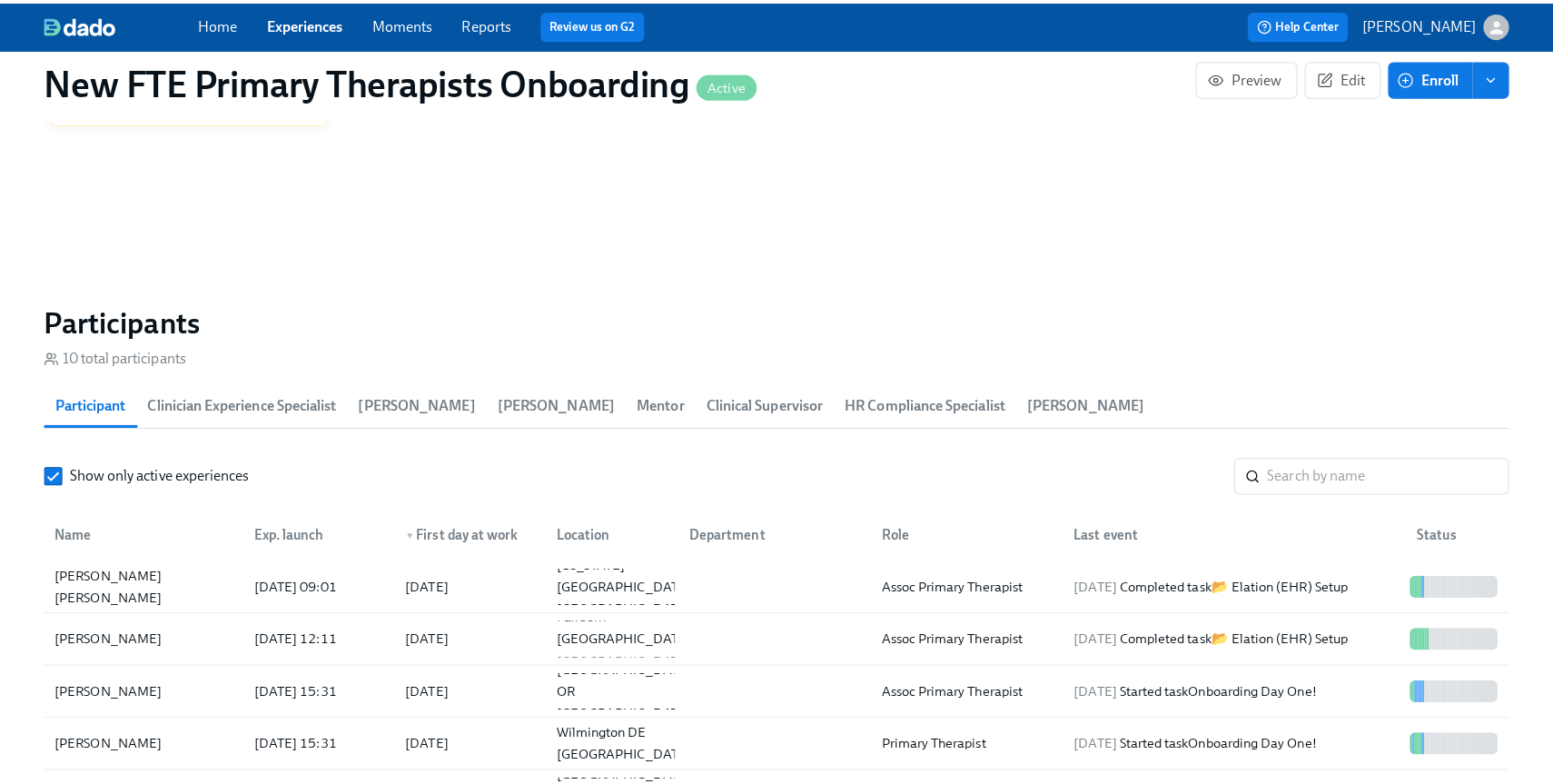
scroll to position [1432, 0]
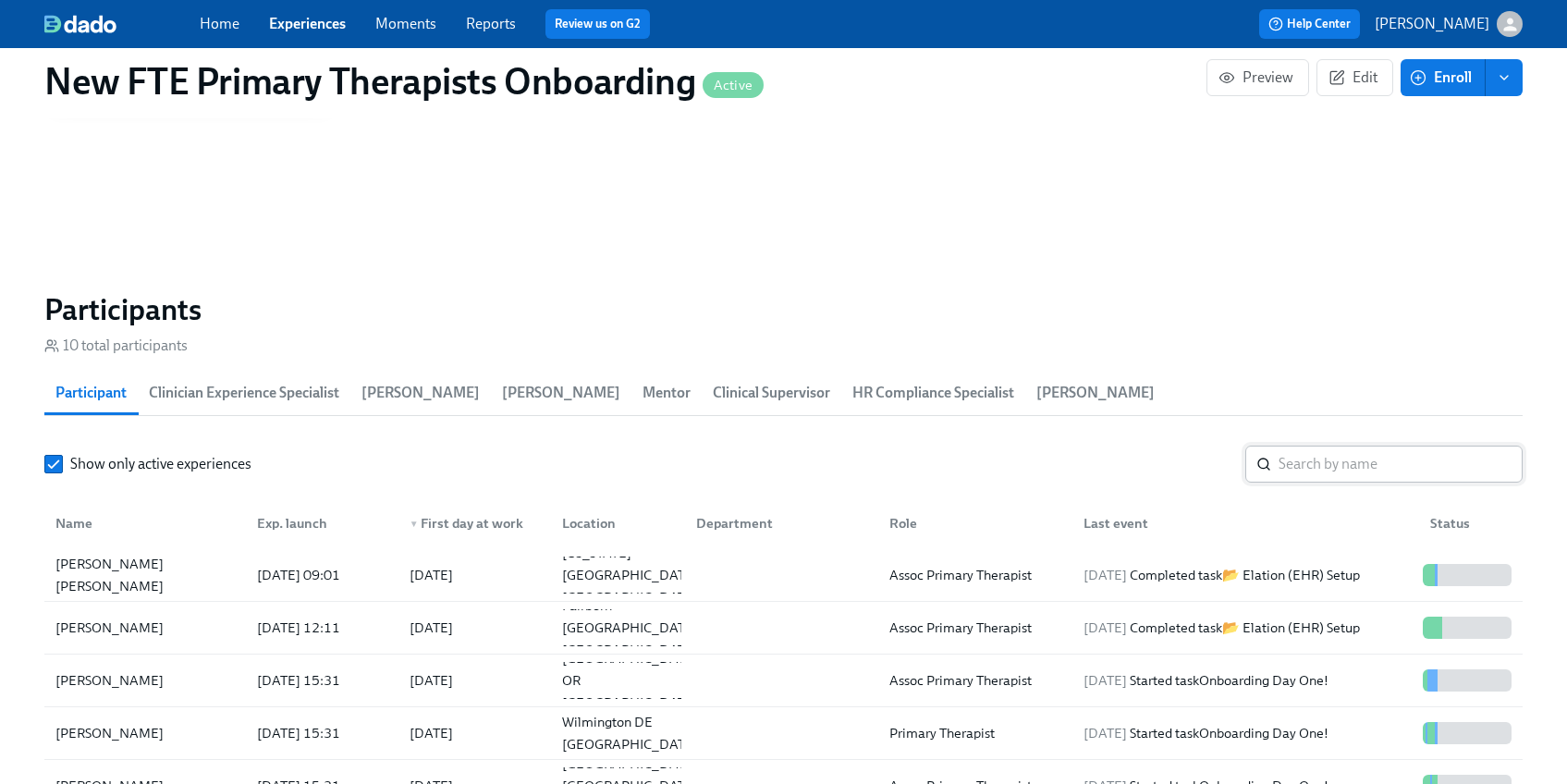
click at [1306, 465] on input "search" at bounding box center [1400, 463] width 244 height 36
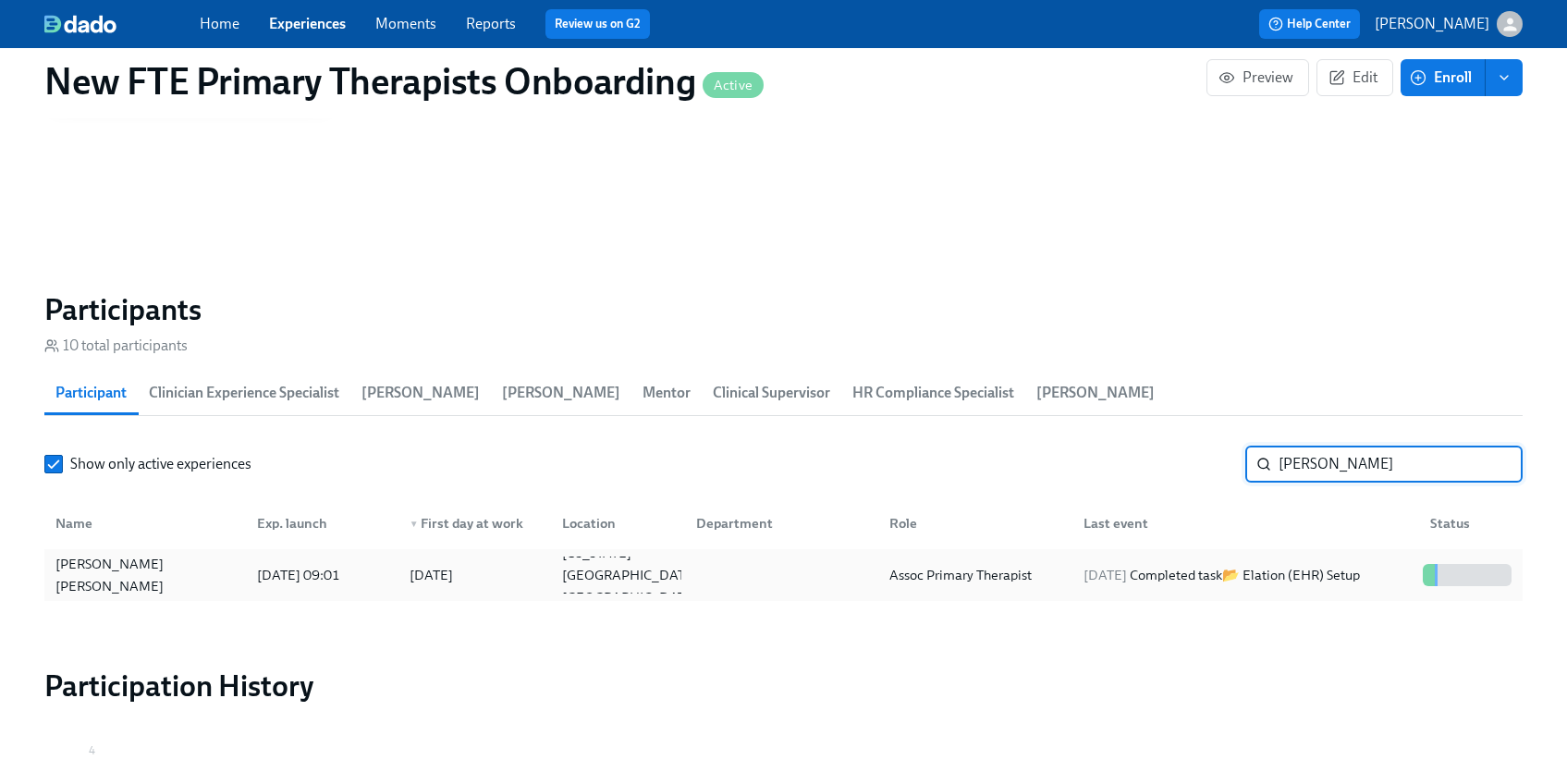
type input "shakira"
click at [103, 567] on div "Shakira Trice" at bounding box center [145, 574] width 194 height 44
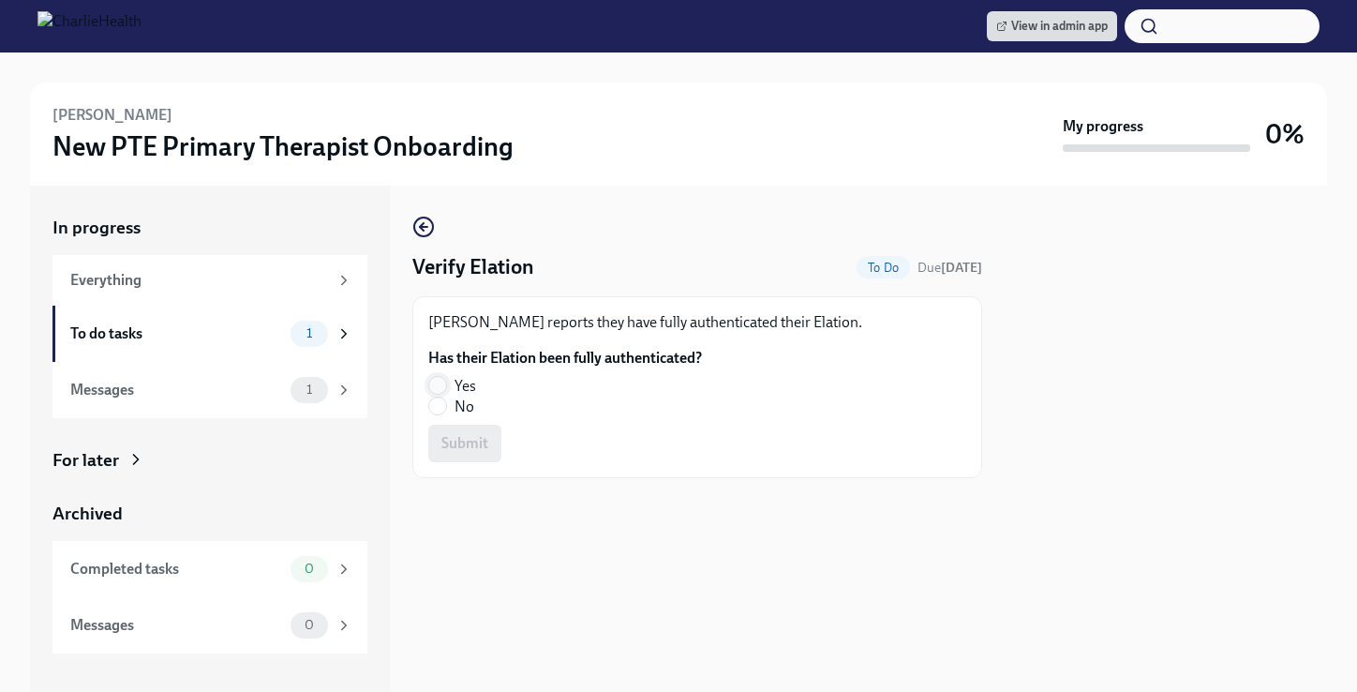
click at [446, 385] on span at bounding box center [437, 385] width 19 height 19
click at [446, 385] on input "Yes" at bounding box center [437, 385] width 17 height 17
radio input "true"
click at [467, 448] on span "Submit" at bounding box center [464, 443] width 47 height 19
click at [444, 401] on input "No" at bounding box center [437, 405] width 17 height 17
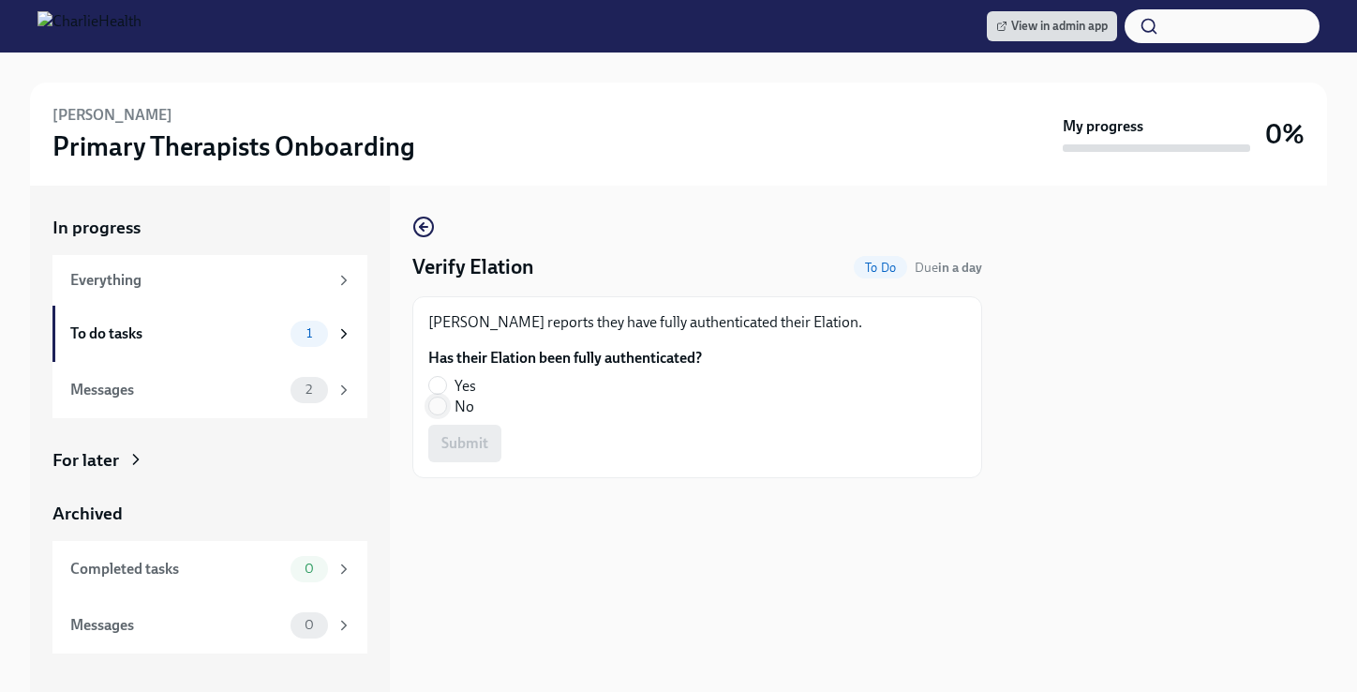
radio input "true"
click at [466, 440] on span "Submit" at bounding box center [464, 443] width 47 height 19
click at [445, 392] on input "Yes" at bounding box center [437, 385] width 17 height 17
radio input "true"
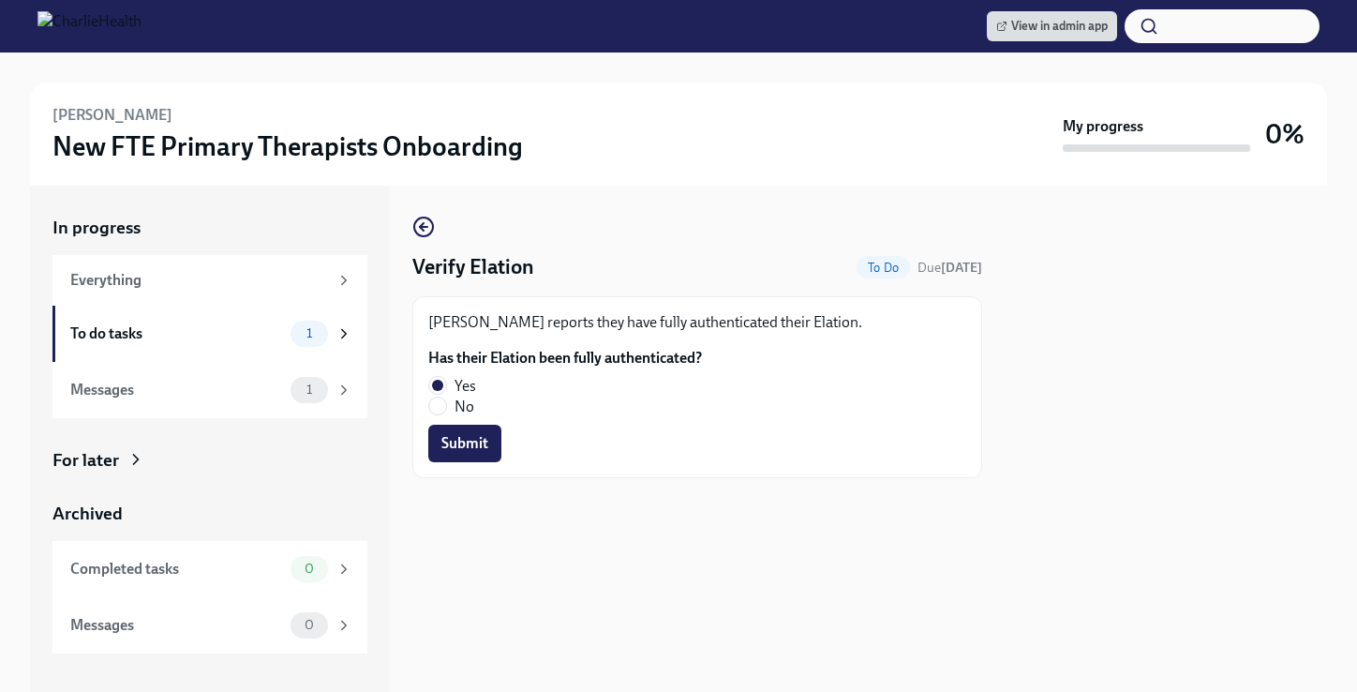
click at [488, 451] on button "Submit" at bounding box center [464, 443] width 73 height 37
click at [446, 385] on span at bounding box center [437, 385] width 19 height 19
click at [446, 385] on input "Yes" at bounding box center [437, 385] width 17 height 17
radio input "true"
click at [470, 442] on span "Submit" at bounding box center [464, 443] width 47 height 19
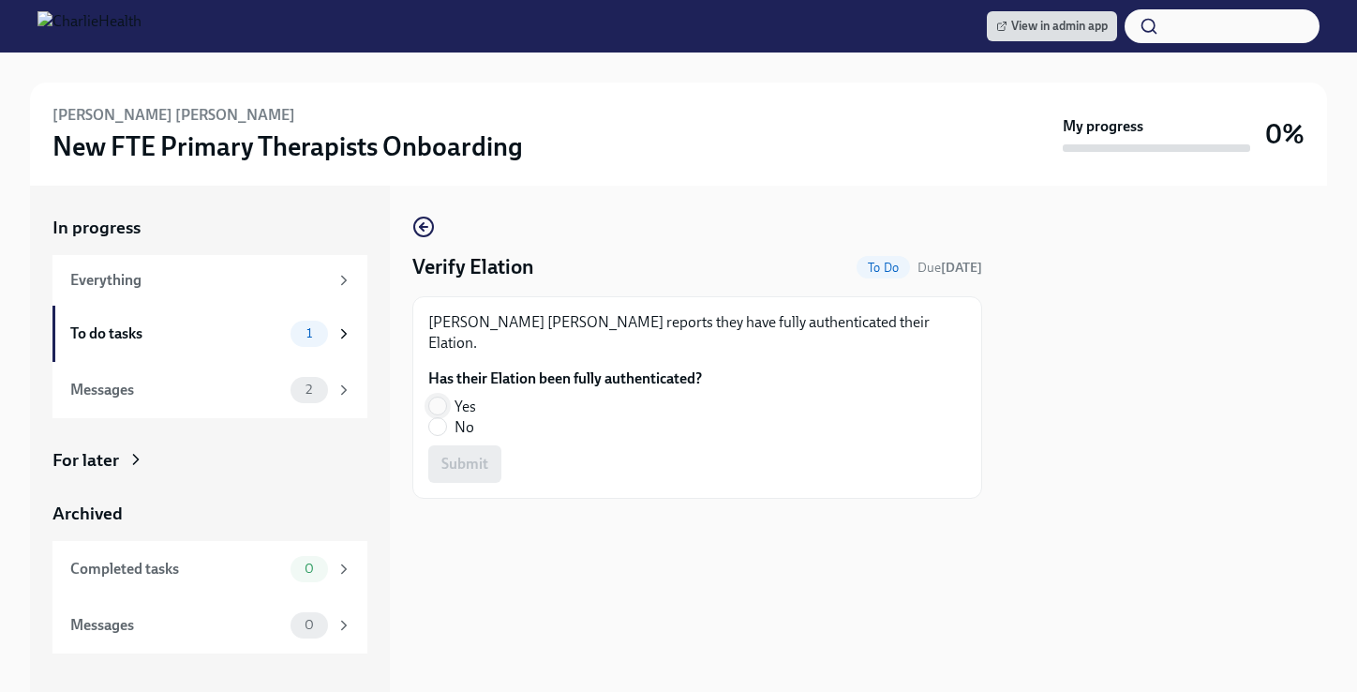
click at [440, 397] on input "Yes" at bounding box center [437, 405] width 17 height 17
radio input "true"
click at [461, 445] on button "Submit" at bounding box center [464, 463] width 73 height 37
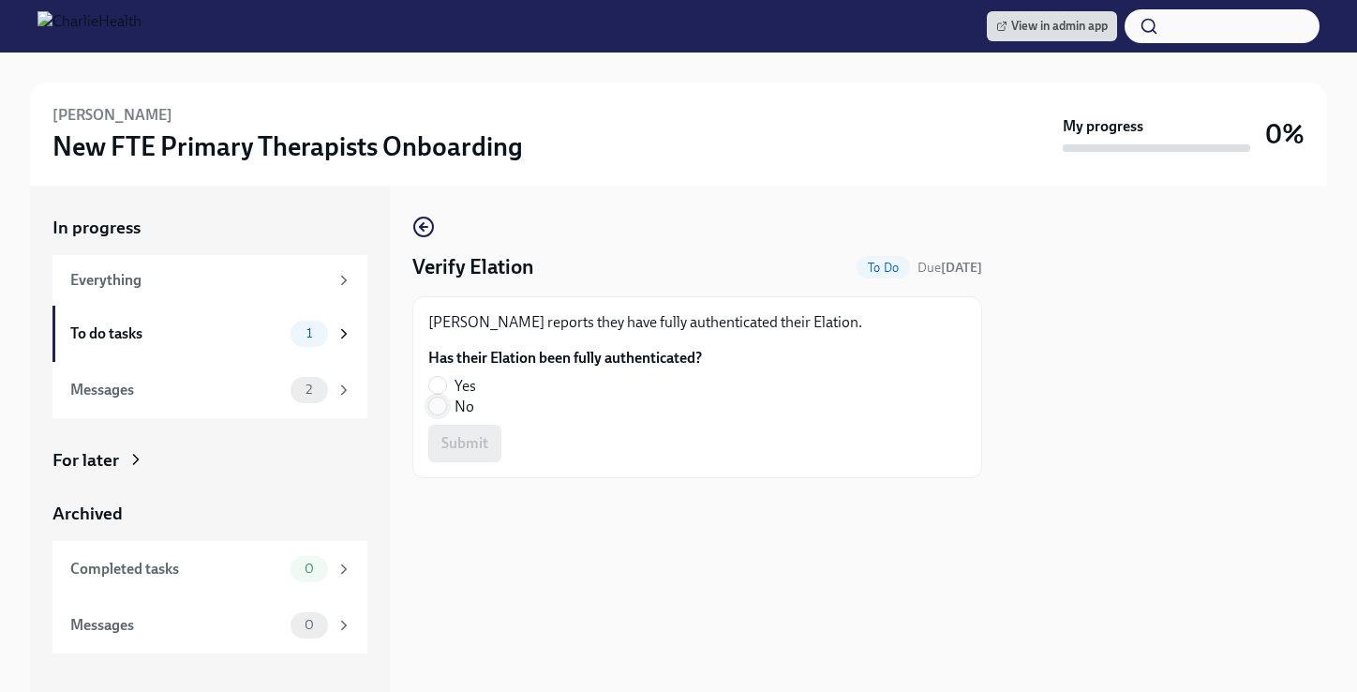
click at [436, 408] on input "No" at bounding box center [437, 405] width 17 height 17
radio input "true"
click at [449, 440] on span "Submit" at bounding box center [464, 443] width 47 height 19
click at [448, 410] on label "No" at bounding box center [557, 406] width 259 height 21
click at [446, 410] on input "No" at bounding box center [437, 405] width 17 height 17
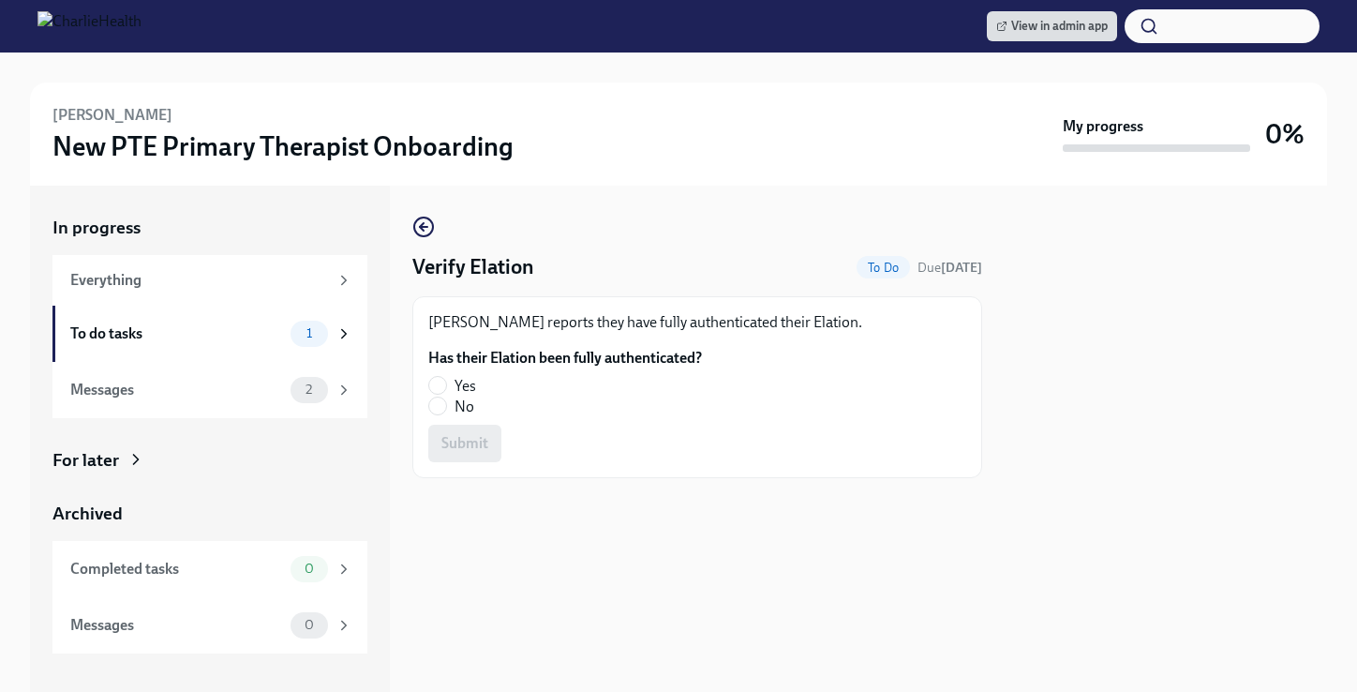
radio input "true"
click at [459, 444] on span "Submit" at bounding box center [464, 443] width 47 height 19
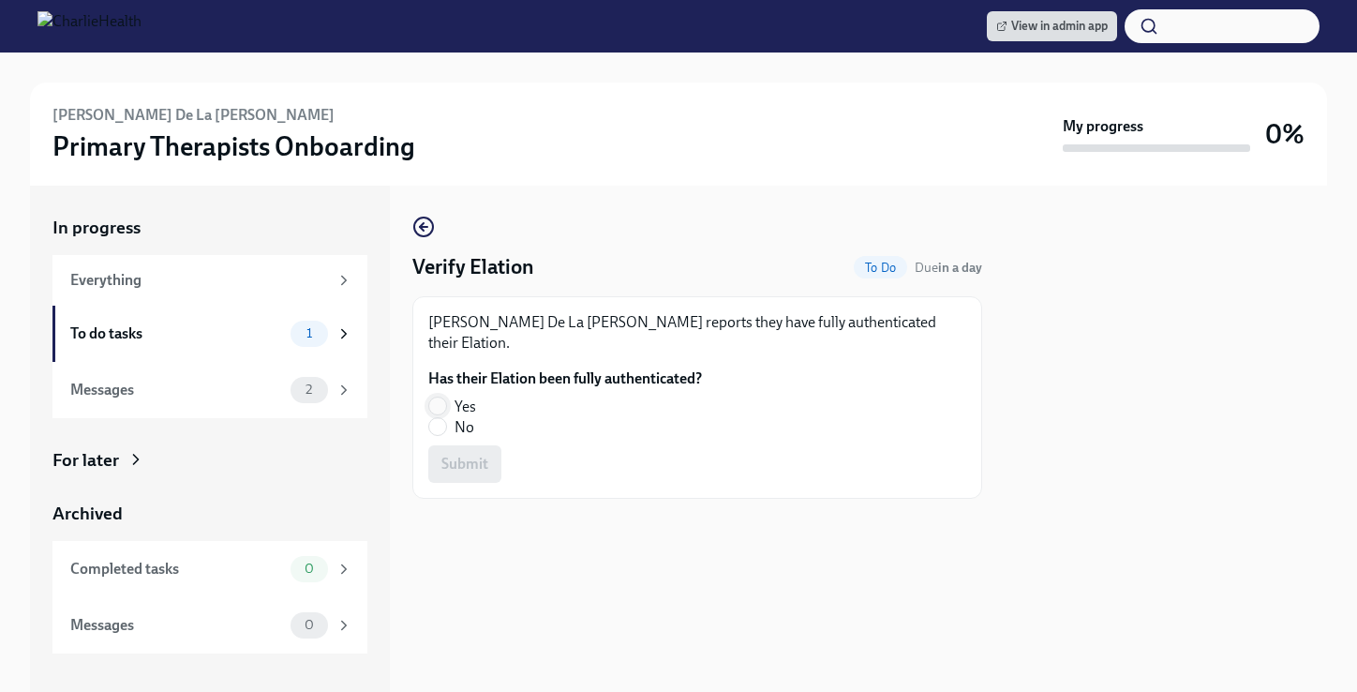
click at [442, 397] on input "Yes" at bounding box center [437, 405] width 17 height 17
radio input "true"
click at [469, 454] on span "Submit" at bounding box center [464, 463] width 47 height 19
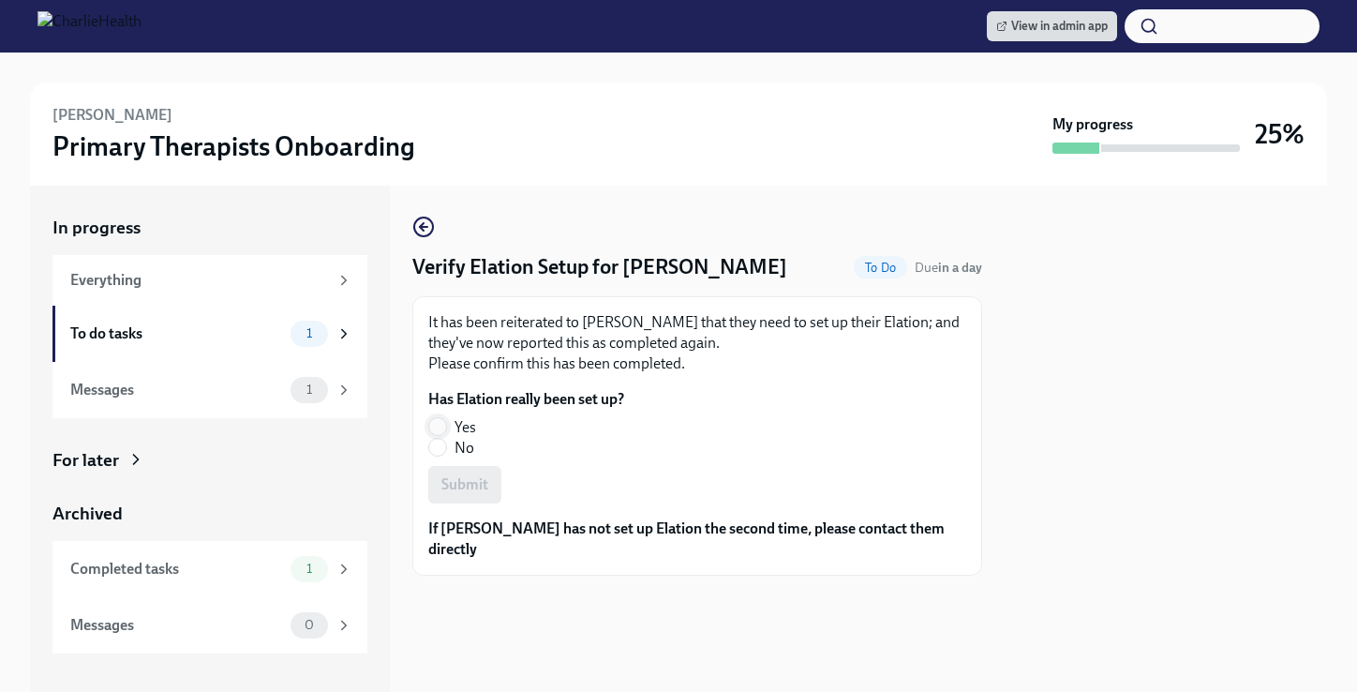
click at [442, 427] on input "Yes" at bounding box center [437, 426] width 17 height 17
radio input "true"
click at [483, 485] on span "Submit" at bounding box center [464, 484] width 47 height 19
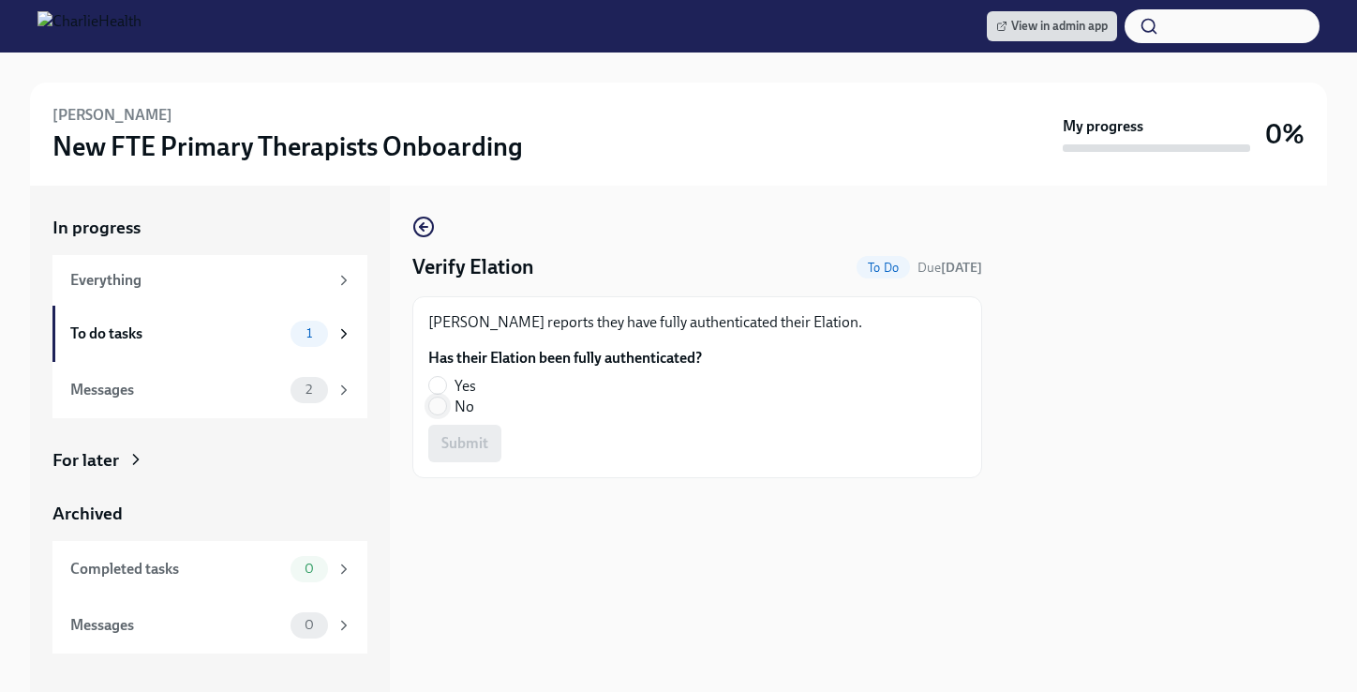
click at [442, 409] on input "No" at bounding box center [437, 405] width 17 height 17
radio input "true"
click at [469, 443] on span "Submit" at bounding box center [464, 443] width 47 height 19
click at [443, 410] on input "No" at bounding box center [437, 405] width 17 height 17
radio input "true"
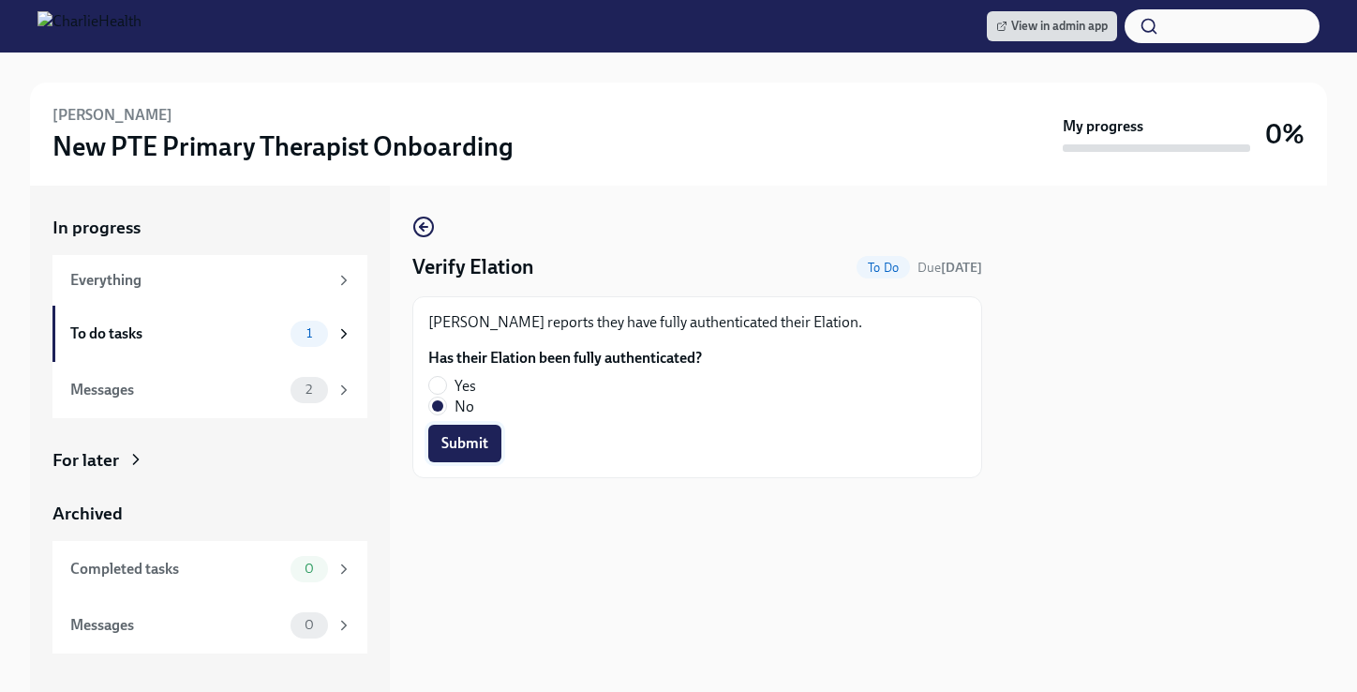
click at [495, 444] on button "Submit" at bounding box center [464, 443] width 73 height 37
click at [434, 403] on input "No" at bounding box center [437, 405] width 17 height 17
radio input "true"
click at [454, 437] on span "Submit" at bounding box center [464, 443] width 47 height 19
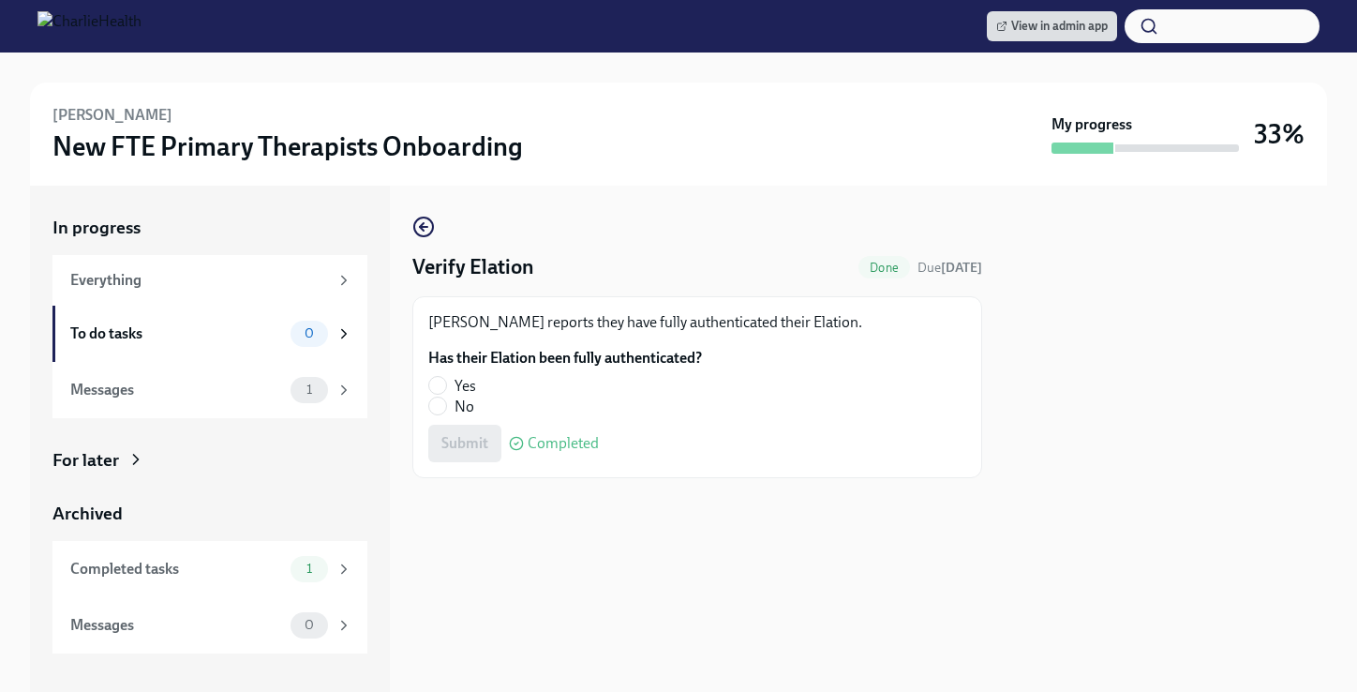
click at [433, 374] on fieldset "Has their Elation been fully authenticated? Yes No" at bounding box center [565, 382] width 274 height 69
click at [442, 383] on input "Yes" at bounding box center [437, 385] width 17 height 17
radio input "true"
drag, startPoint x: 473, startPoint y: 431, endPoint x: 491, endPoint y: 434, distance: 18.0
click at [473, 431] on button "Submit" at bounding box center [464, 443] width 73 height 37
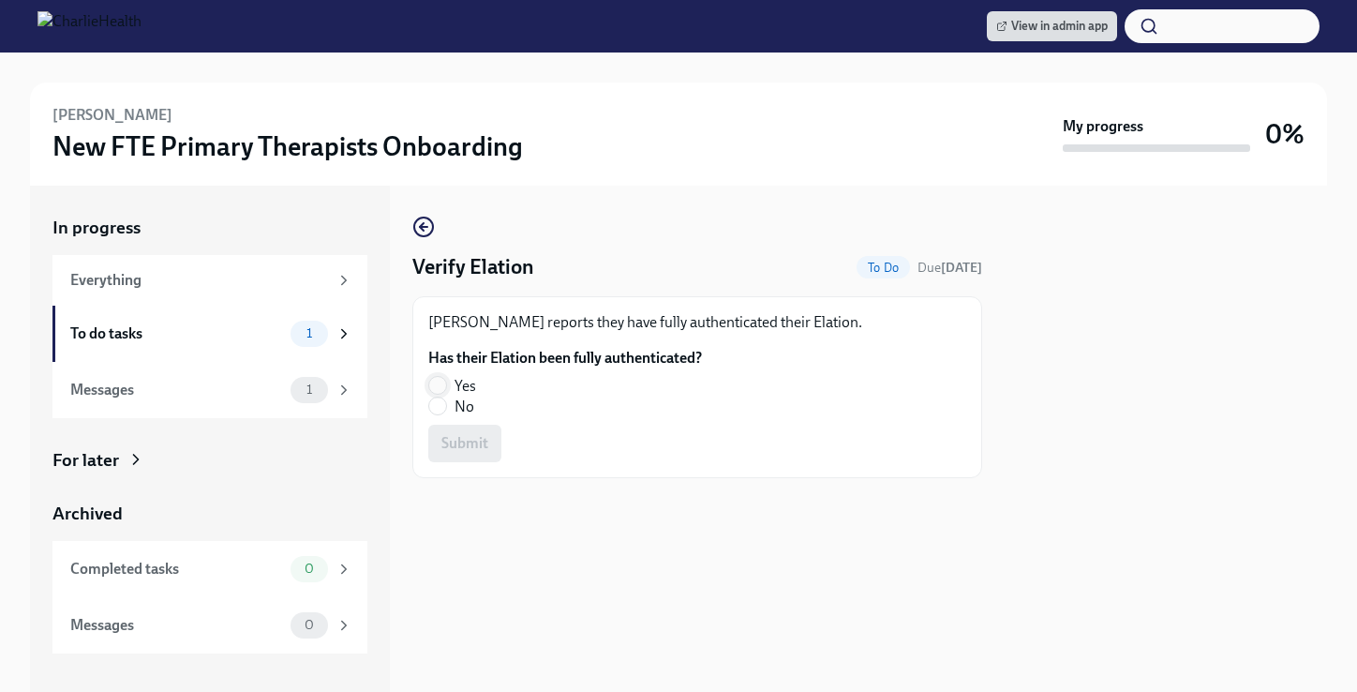
click at [432, 380] on input "Yes" at bounding box center [437, 385] width 17 height 17
radio input "true"
click at [479, 446] on span "Submit" at bounding box center [464, 443] width 47 height 19
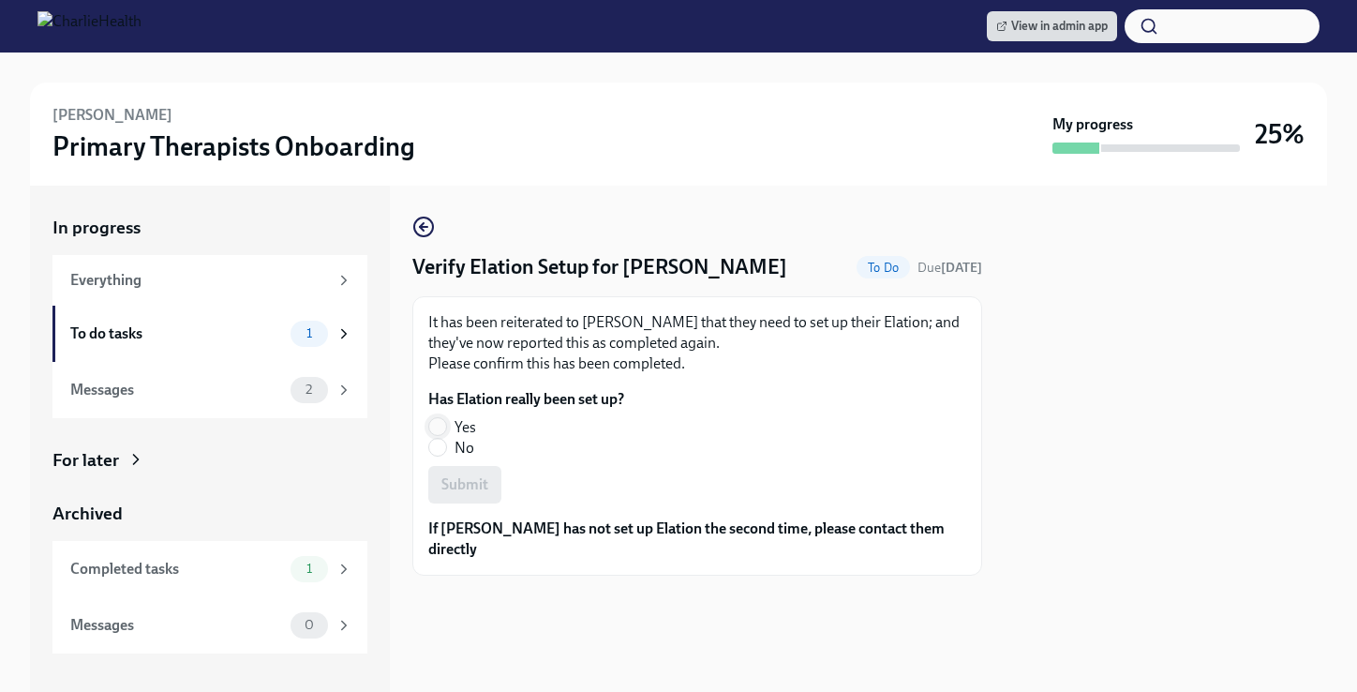
click at [437, 424] on input "Yes" at bounding box center [437, 426] width 17 height 17
radio input "true"
click at [464, 484] on span "Submit" at bounding box center [464, 484] width 47 height 19
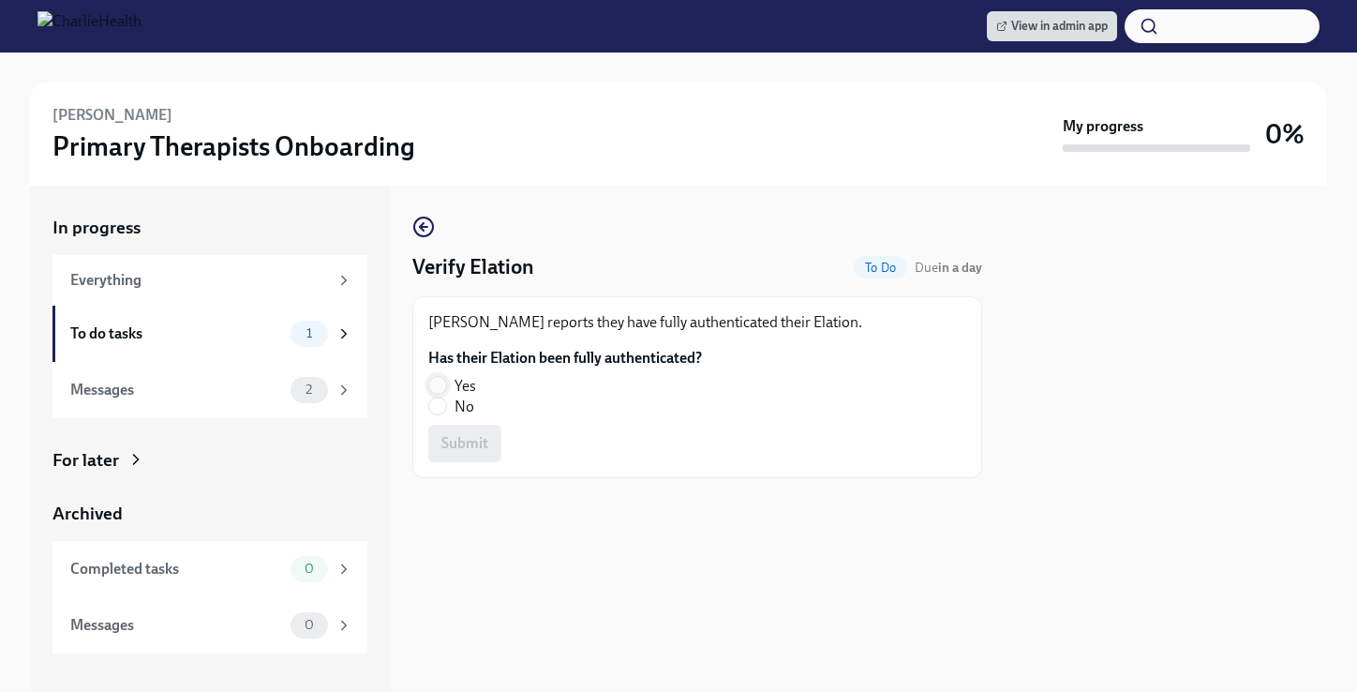
click at [438, 384] on input "Yes" at bounding box center [437, 385] width 17 height 17
radio input "true"
click at [469, 455] on button "Submit" at bounding box center [464, 443] width 73 height 37
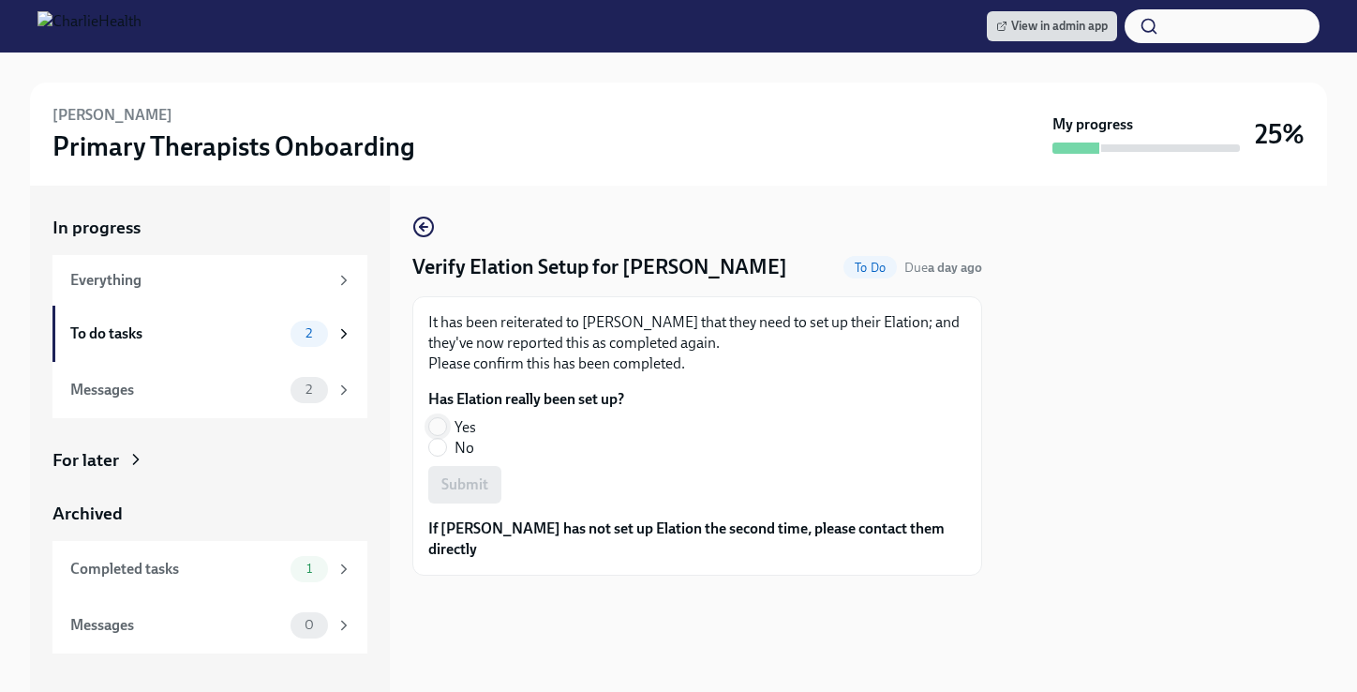
click at [440, 426] on input "Yes" at bounding box center [437, 426] width 17 height 17
radio input "true"
click at [452, 481] on span "Submit" at bounding box center [464, 484] width 47 height 19
click at [436, 425] on input "Yes" at bounding box center [437, 426] width 17 height 17
radio input "true"
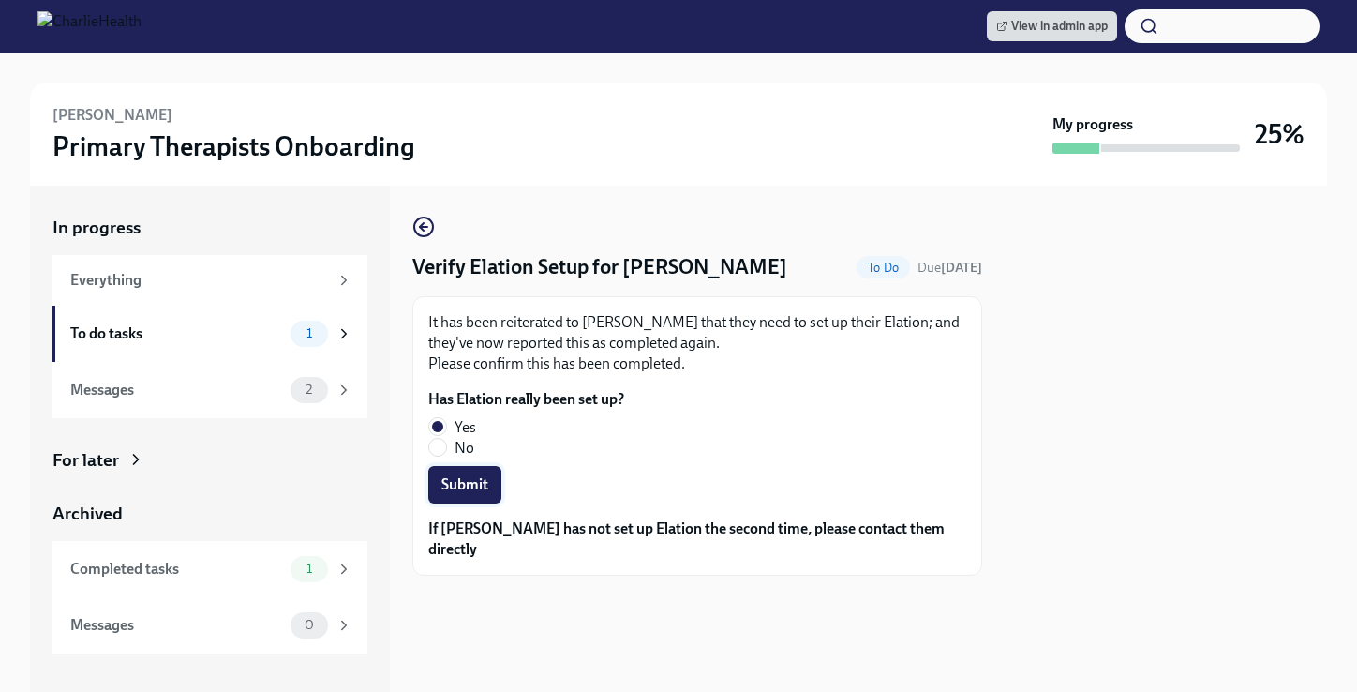
click at [475, 497] on button "Submit" at bounding box center [464, 484] width 73 height 37
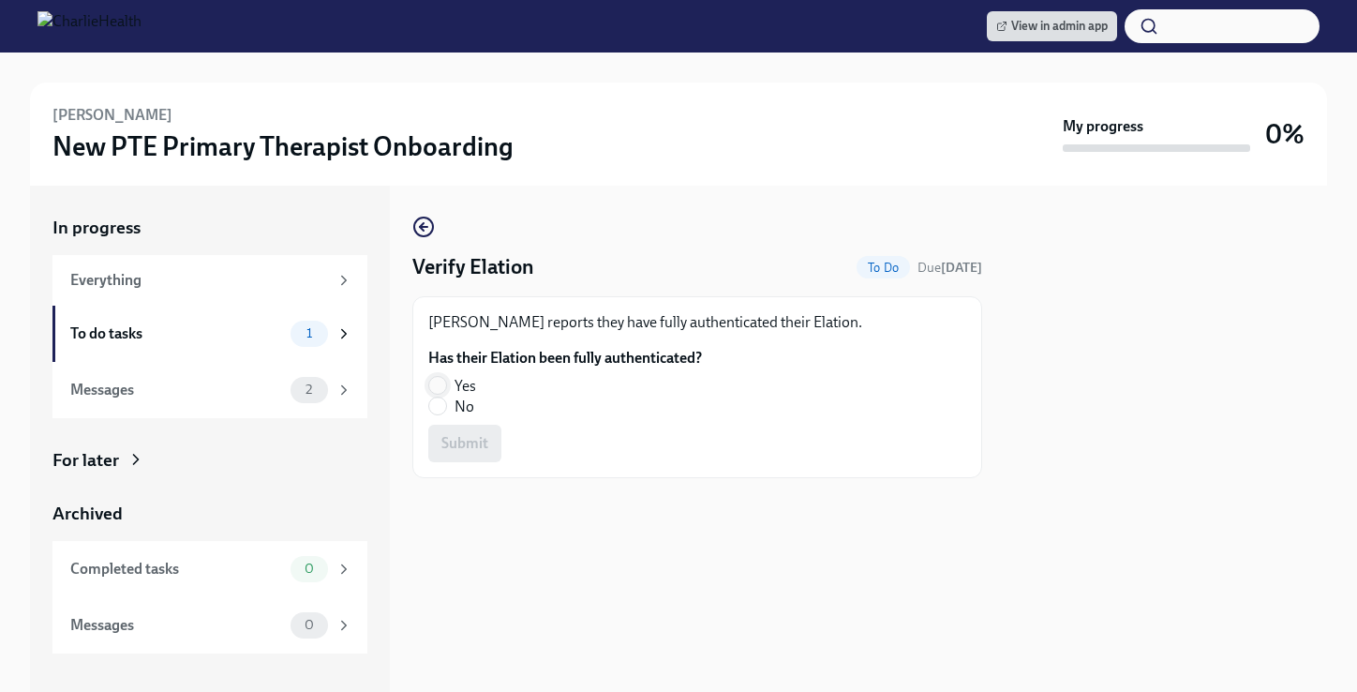
click at [432, 381] on input "Yes" at bounding box center [437, 385] width 17 height 17
radio input "true"
click at [475, 443] on span "Submit" at bounding box center [464, 443] width 47 height 19
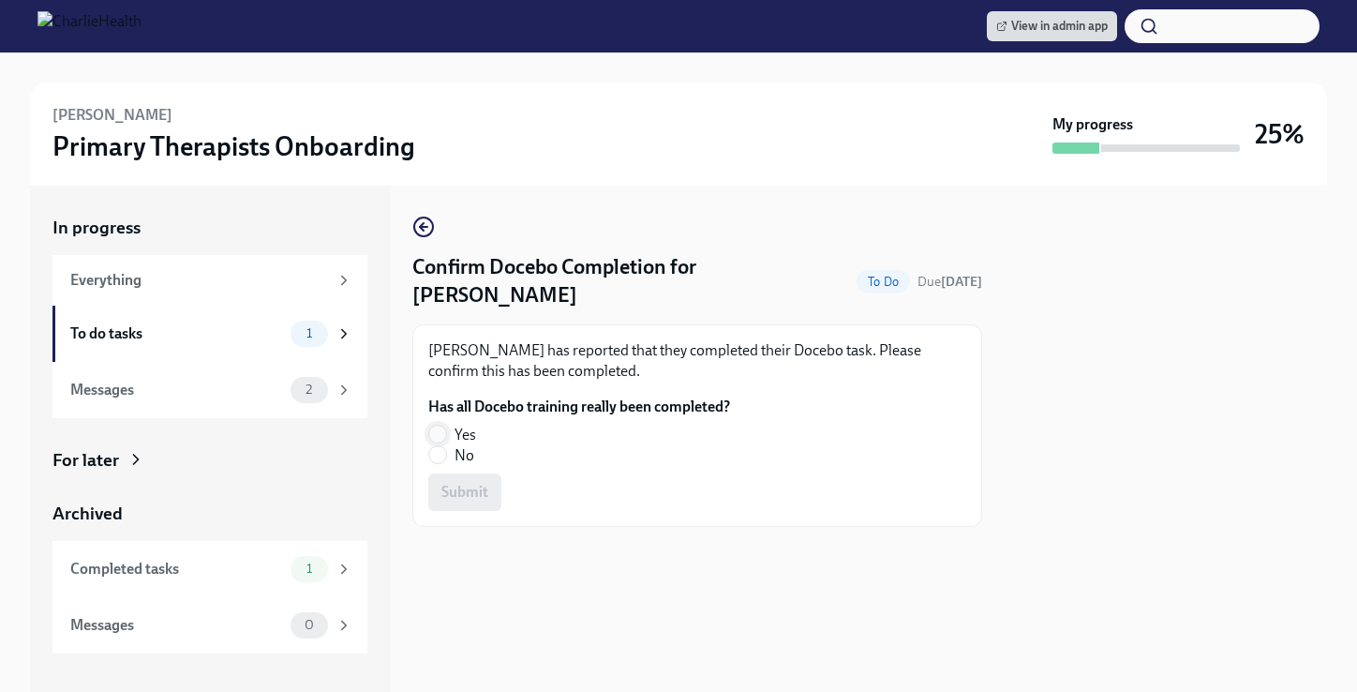
click at [440, 437] on input "Yes" at bounding box center [437, 433] width 17 height 17
radio input "true"
click at [474, 498] on span "Submit" at bounding box center [464, 492] width 47 height 19
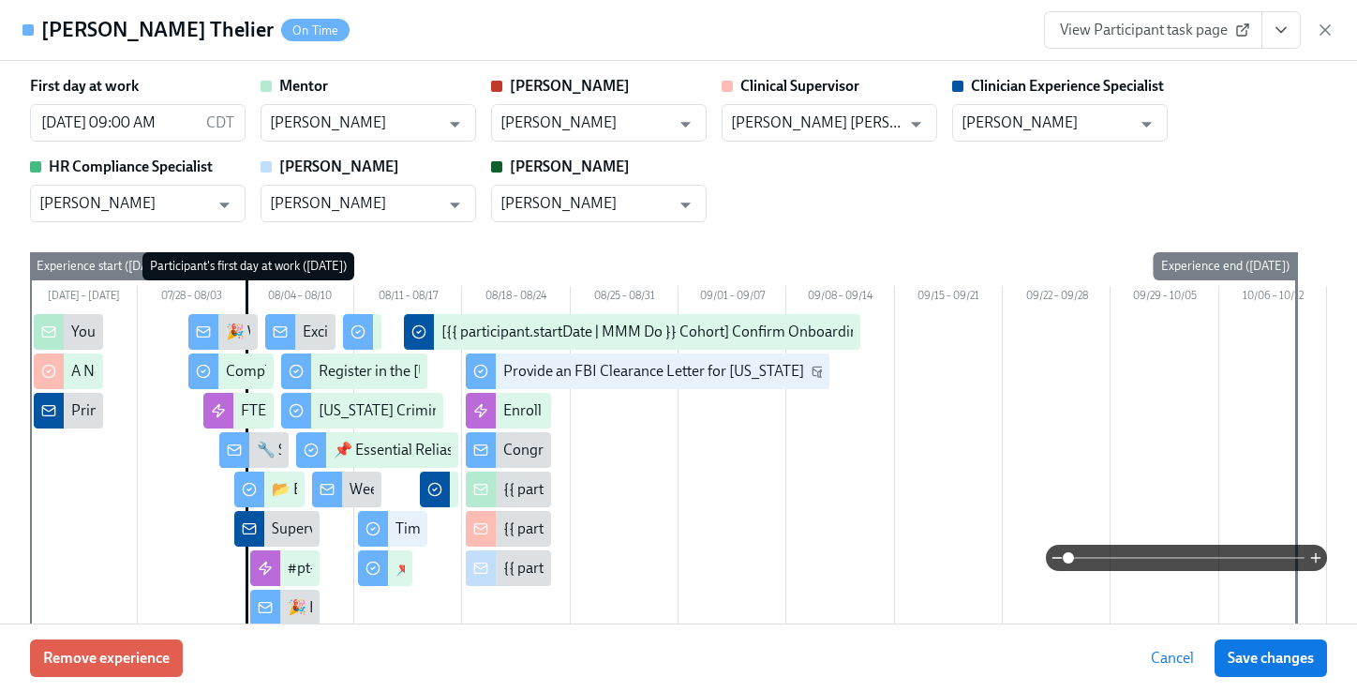
scroll to position [507, 0]
